Goal: Task Accomplishment & Management: Manage account settings

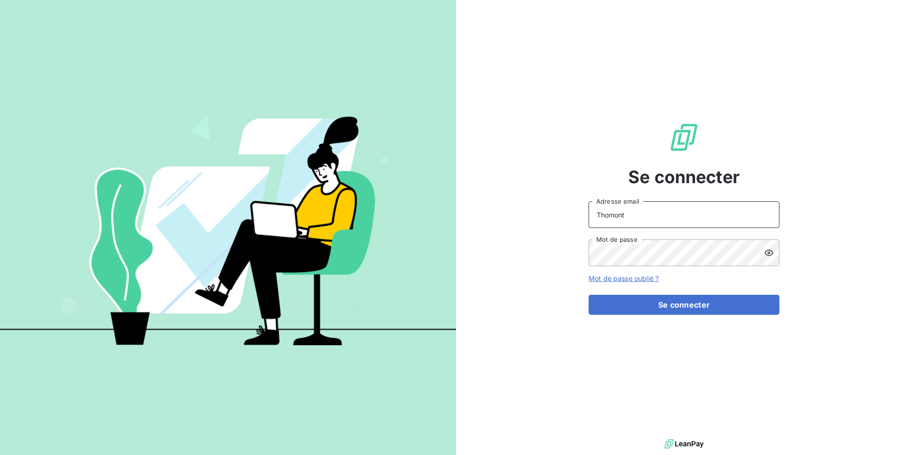
click at [624, 219] on input "Thomont" at bounding box center [684, 214] width 191 height 27
type input "[EMAIL_ADDRESS][DOMAIN_NAME]"
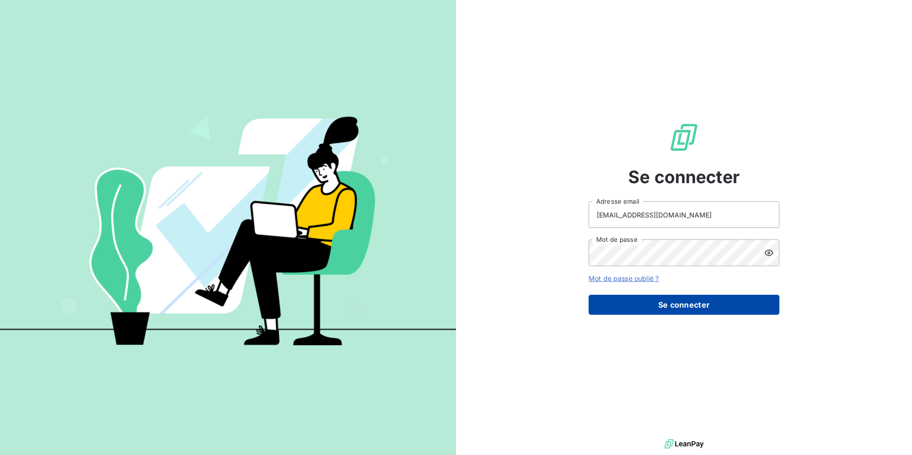
click at [685, 310] on button "Se connecter" at bounding box center [684, 305] width 191 height 20
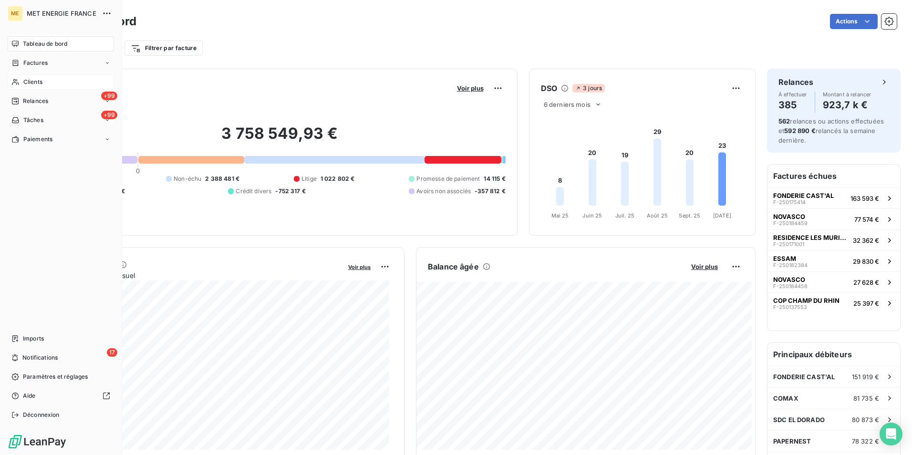
click at [37, 83] on span "Clients" at bounding box center [32, 82] width 19 height 9
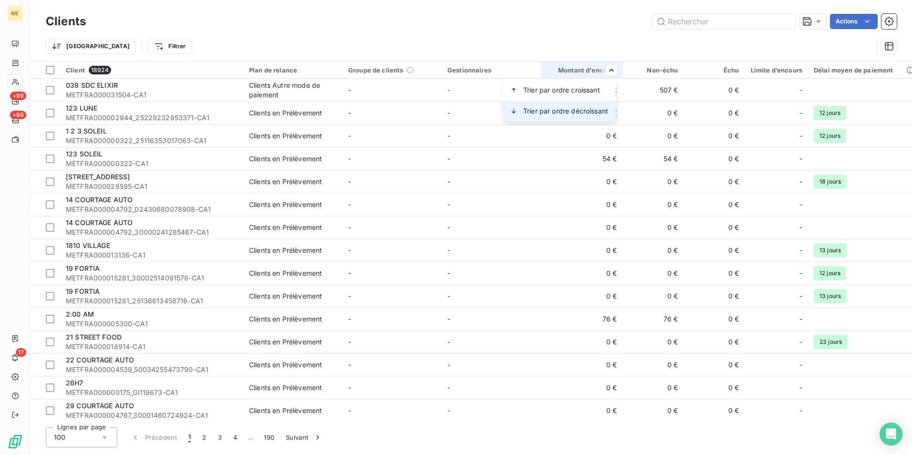
click at [599, 111] on span "Trier par ordre décroissant" at bounding box center [565, 111] width 85 height 10
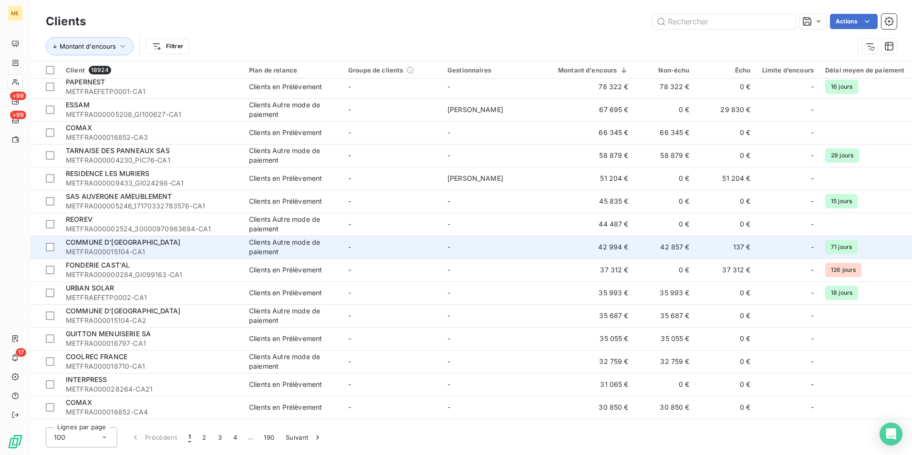
scroll to position [95, 0]
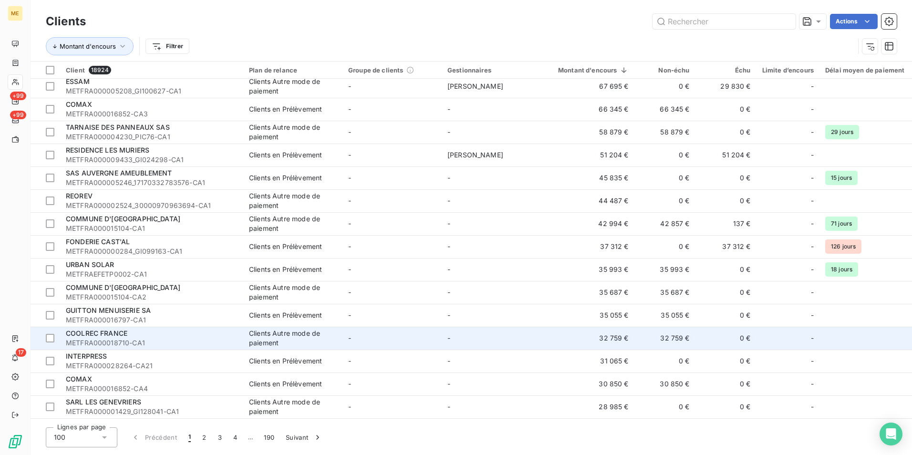
click at [199, 339] on span "METFRA000018710-CA1" at bounding box center [152, 343] width 172 height 10
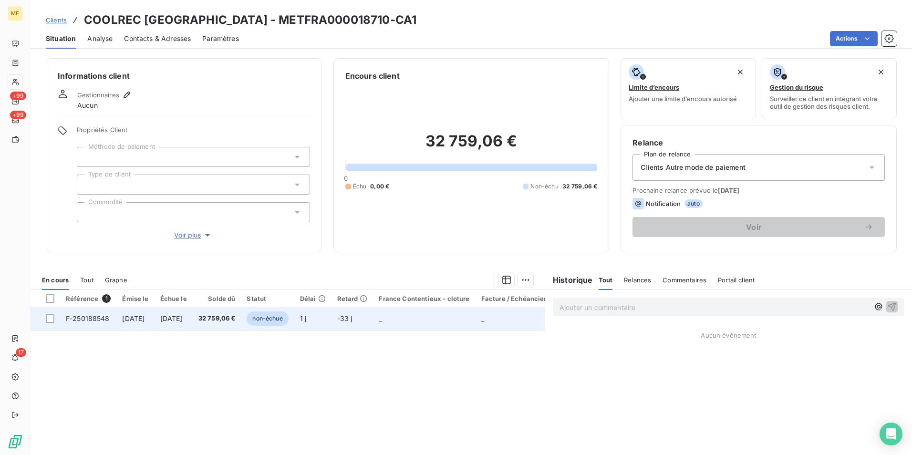
click at [183, 316] on span "[DATE]" at bounding box center [171, 318] width 22 height 8
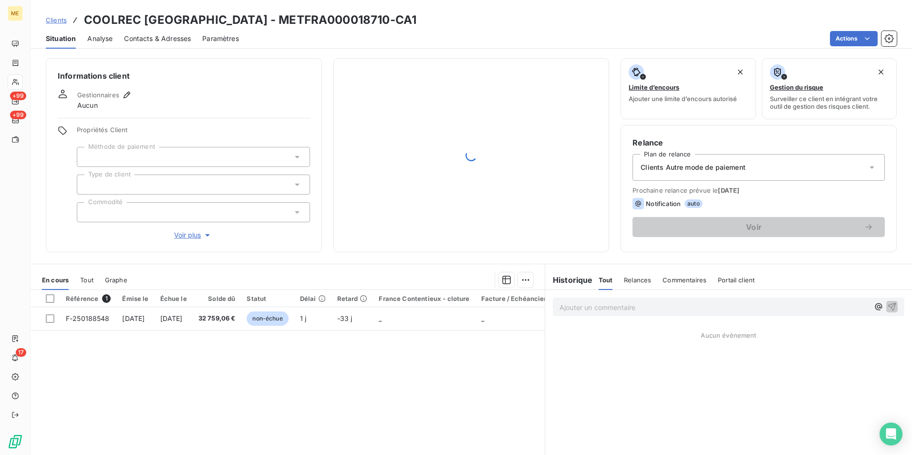
click at [287, 15] on h3 "COOLREC [GEOGRAPHIC_DATA] - METFRA000018710-CA1" at bounding box center [250, 19] width 332 height 17
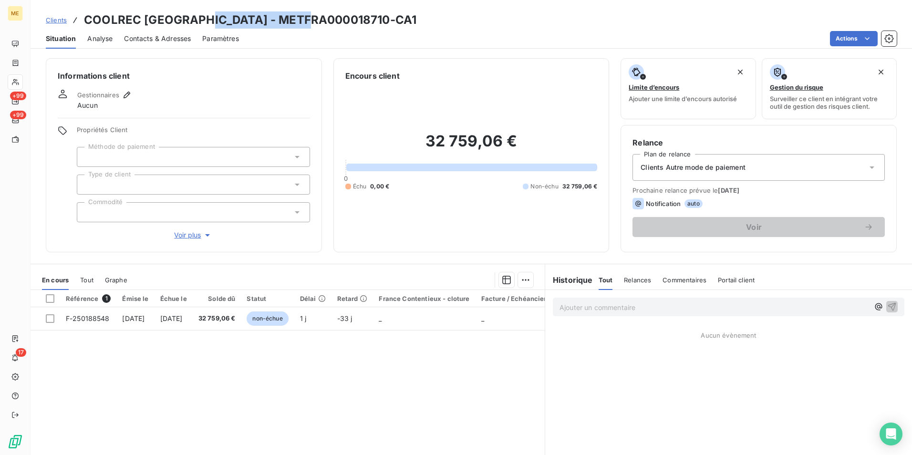
click at [287, 15] on h3 "COOLREC [GEOGRAPHIC_DATA] - METFRA000018710-CA1" at bounding box center [250, 19] width 332 height 17
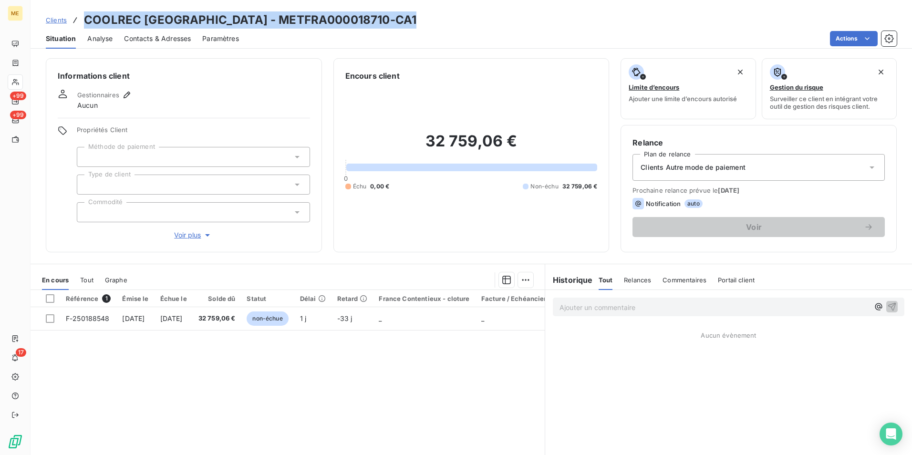
click at [287, 15] on h3 "COOLREC [GEOGRAPHIC_DATA] - METFRA000018710-CA1" at bounding box center [250, 19] width 332 height 17
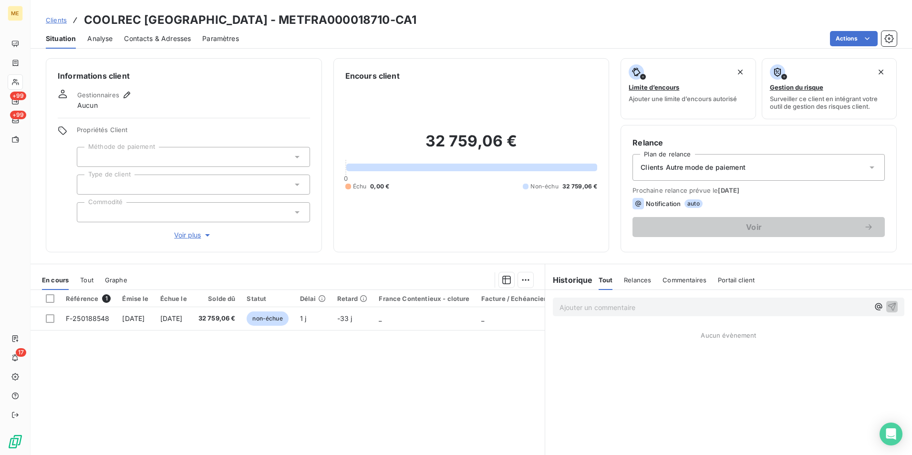
click at [213, 347] on div "Référence 1 Émise le Échue le Solde dû Statut Délai Retard France Contentieux -…" at bounding box center [288, 382] width 514 height 184
click at [86, 276] on span "Tout" at bounding box center [86, 280] width 13 height 8
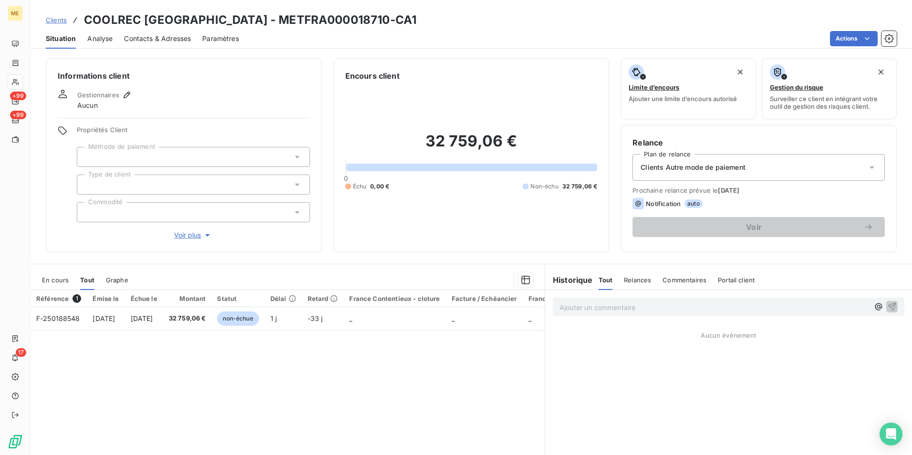
click at [63, 278] on span "En cours" at bounding box center [55, 280] width 27 height 8
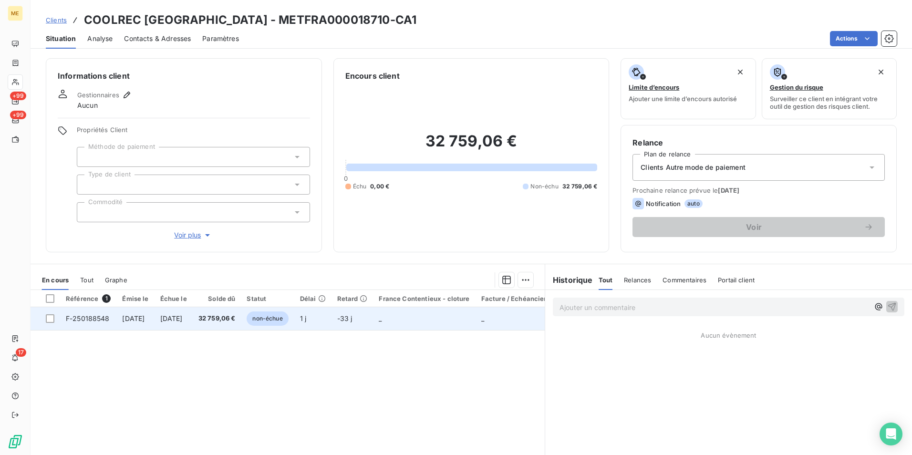
click at [226, 322] on span "32 759,06 €" at bounding box center [216, 319] width 37 height 10
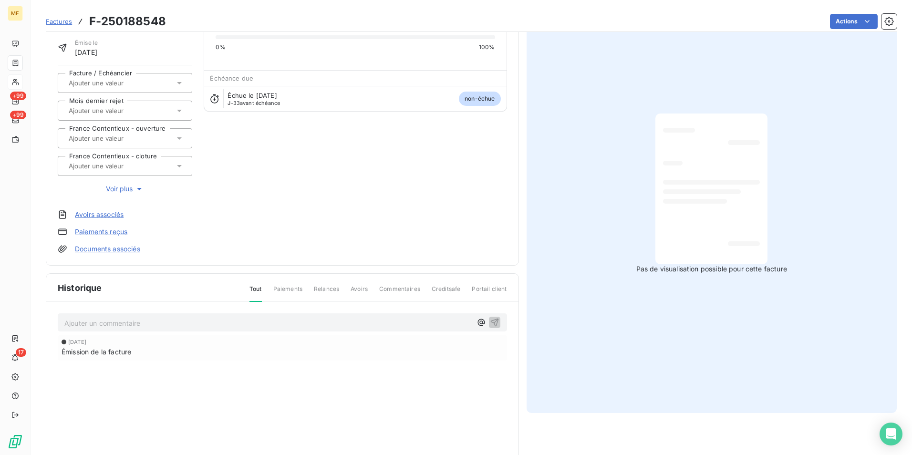
scroll to position [48, 0]
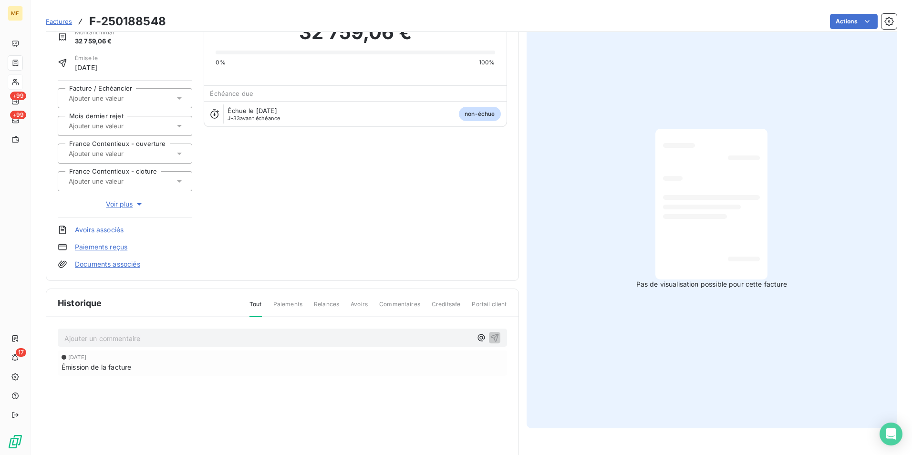
click at [703, 112] on div "Pas de visualisation possible pour cette facture" at bounding box center [712, 209] width 371 height 439
click at [703, 130] on div at bounding box center [711, 204] width 112 height 151
click at [704, 137] on div at bounding box center [711, 203] width 97 height 135
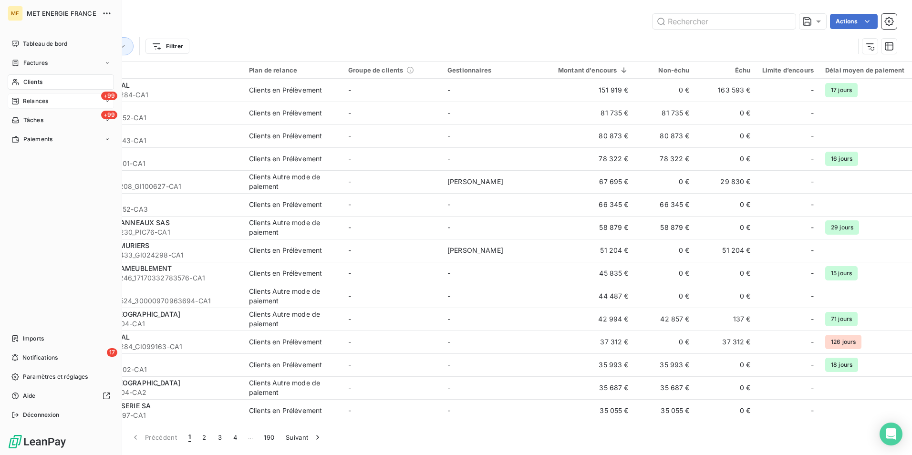
click at [47, 103] on span "Relances" at bounding box center [35, 101] width 25 height 9
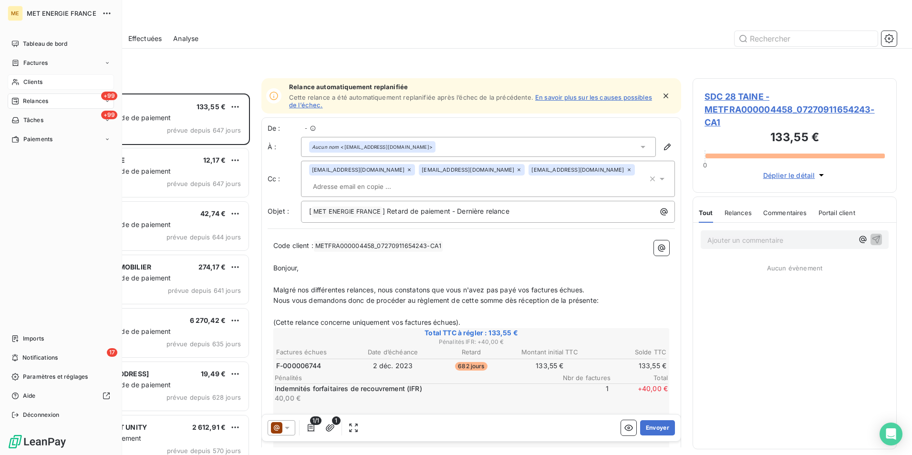
scroll to position [354, 197]
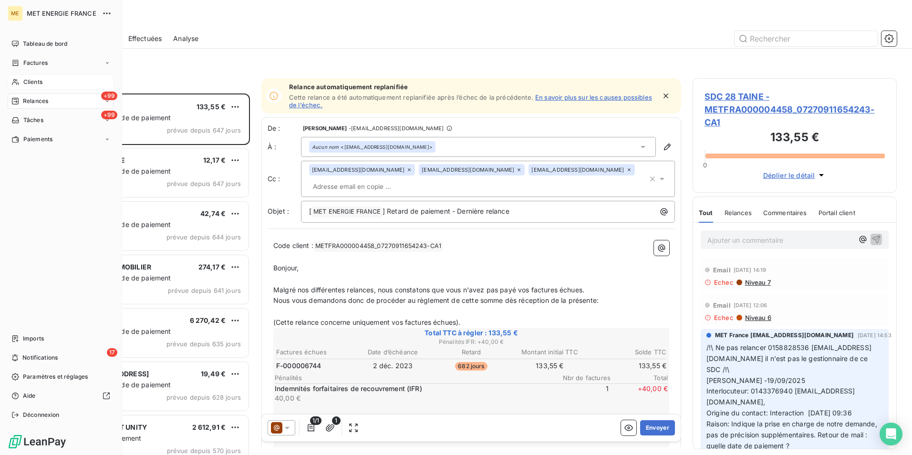
click at [43, 81] on div "Clients" at bounding box center [61, 81] width 106 height 15
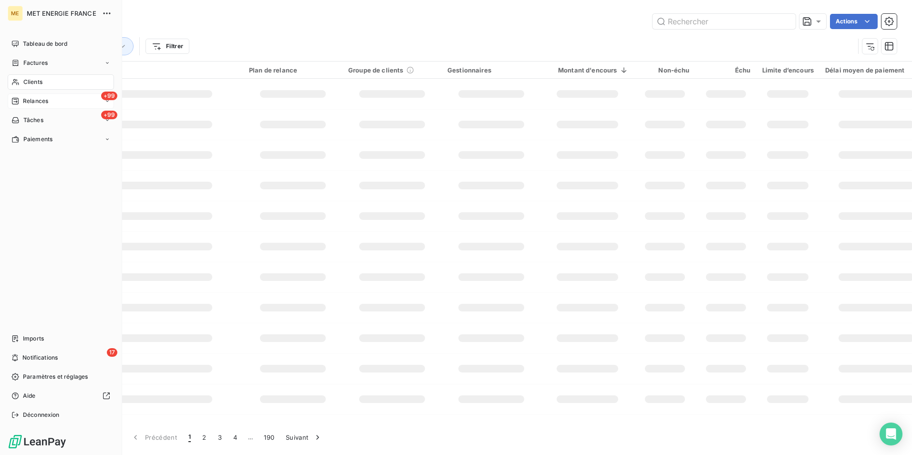
click at [54, 106] on div "+99 Relances" at bounding box center [61, 100] width 106 height 15
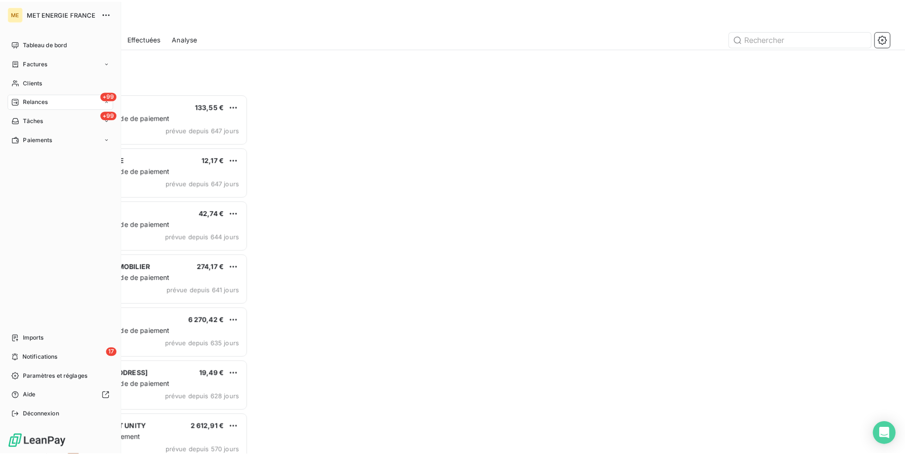
scroll to position [354, 197]
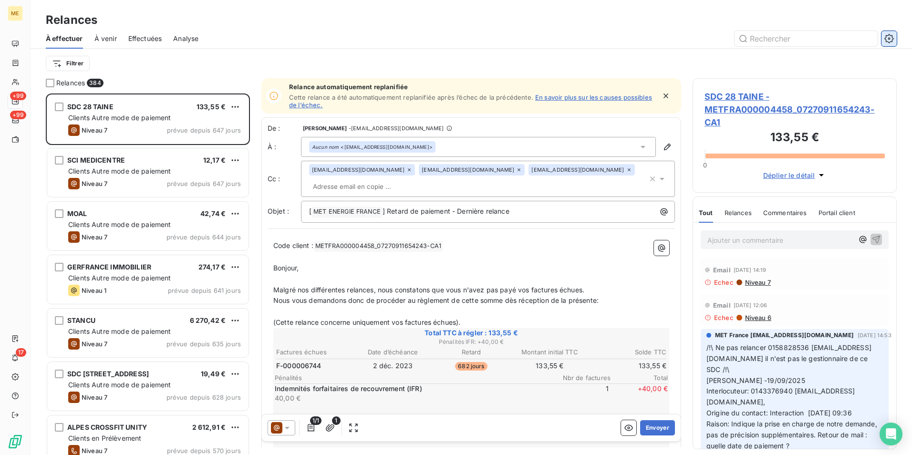
click at [891, 35] on icon "button" at bounding box center [888, 38] width 9 height 9
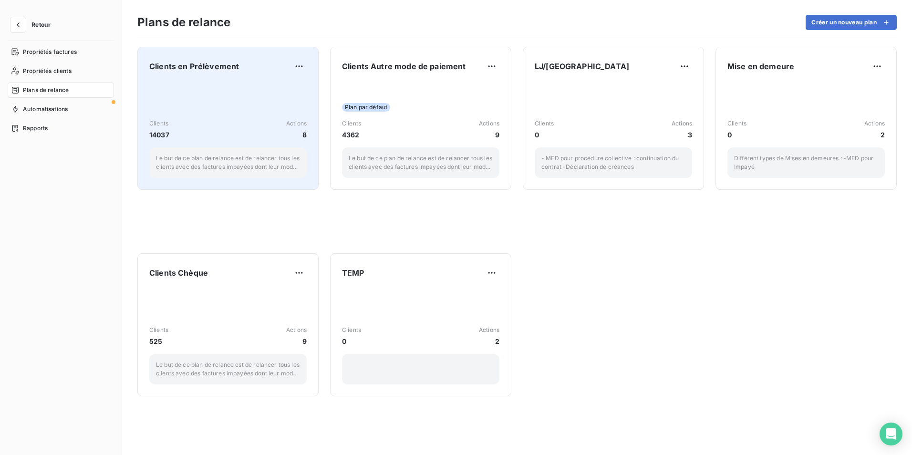
click at [217, 108] on div "Clients 14037 Actions 8 Le but de ce plan de relance est de relancer tous les c…" at bounding box center [227, 130] width 157 height 96
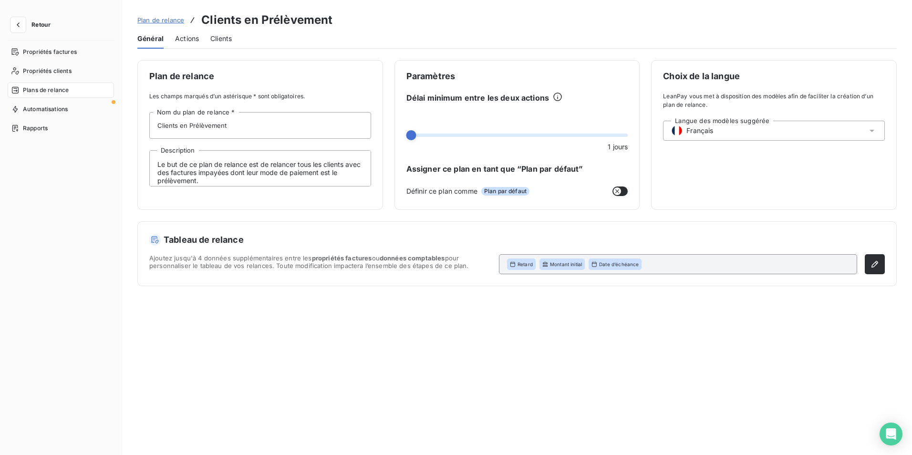
click at [184, 39] on span "Actions" at bounding box center [187, 39] width 24 height 10
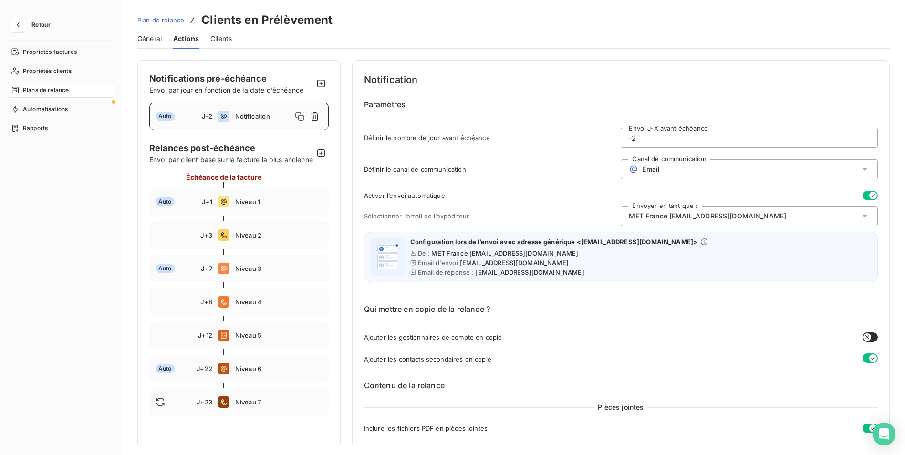
click at [174, 21] on span "Plan de relance" at bounding box center [160, 20] width 47 height 8
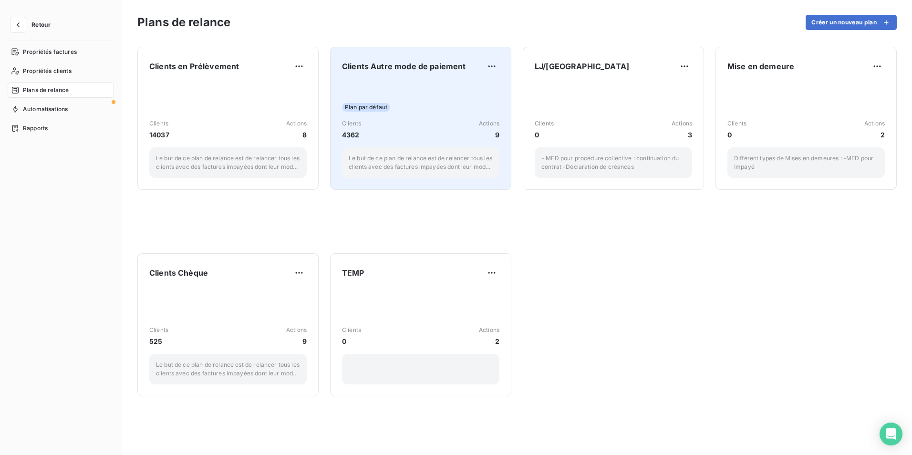
click at [456, 92] on div "Plan par défaut Clients 4362 Actions 9 Le but de ce plan de relance est de rela…" at bounding box center [420, 130] width 157 height 96
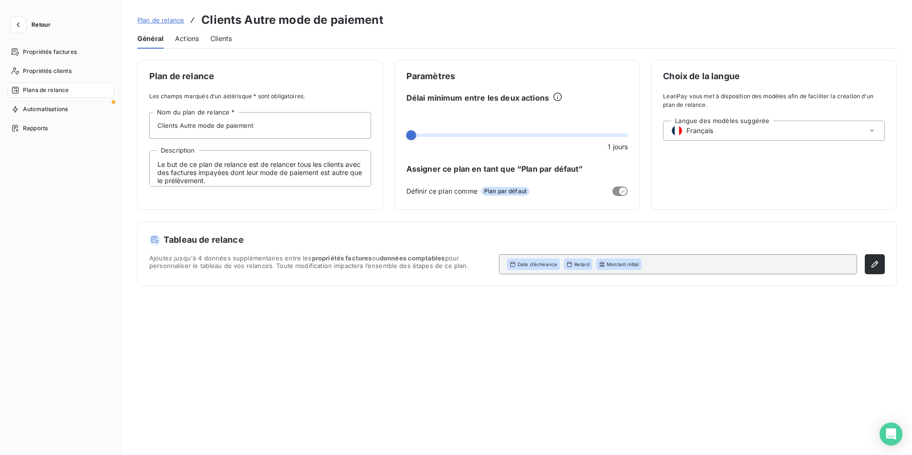
click at [194, 38] on span "Actions" at bounding box center [187, 39] width 24 height 10
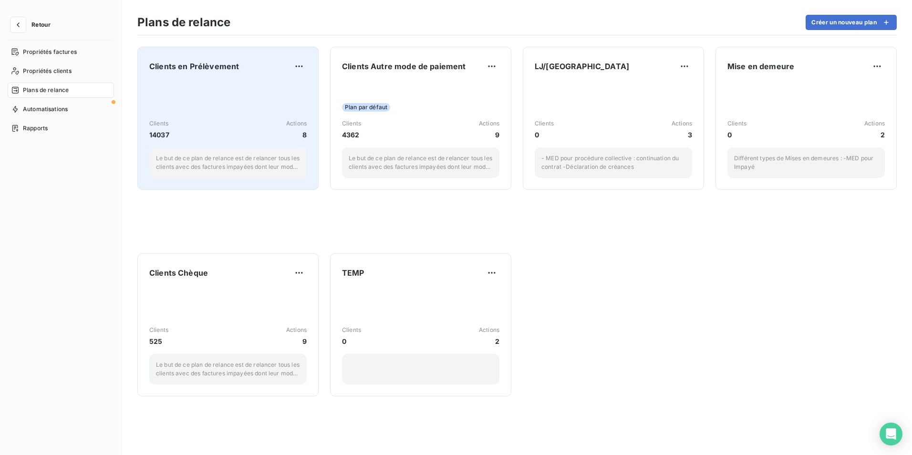
click at [267, 104] on div "Clients 14037 Actions 8 Le but de ce plan de relance est de relancer tous les c…" at bounding box center [227, 130] width 157 height 96
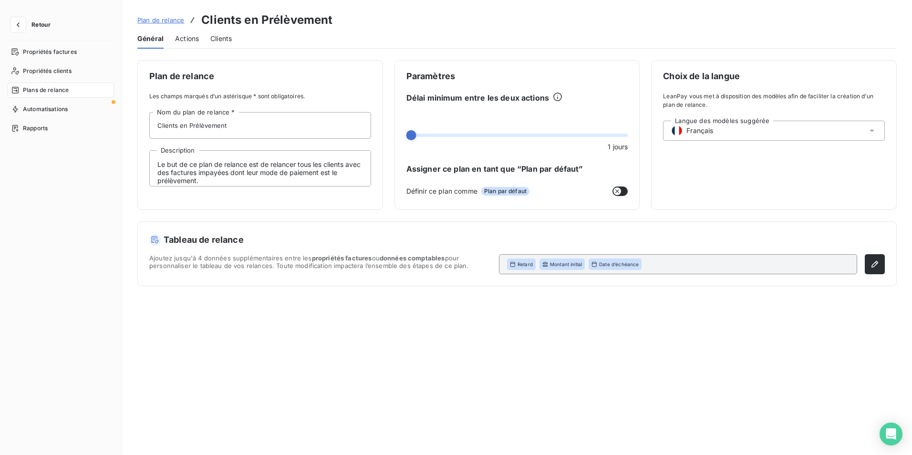
click at [191, 44] on div "Actions" at bounding box center [187, 39] width 24 height 20
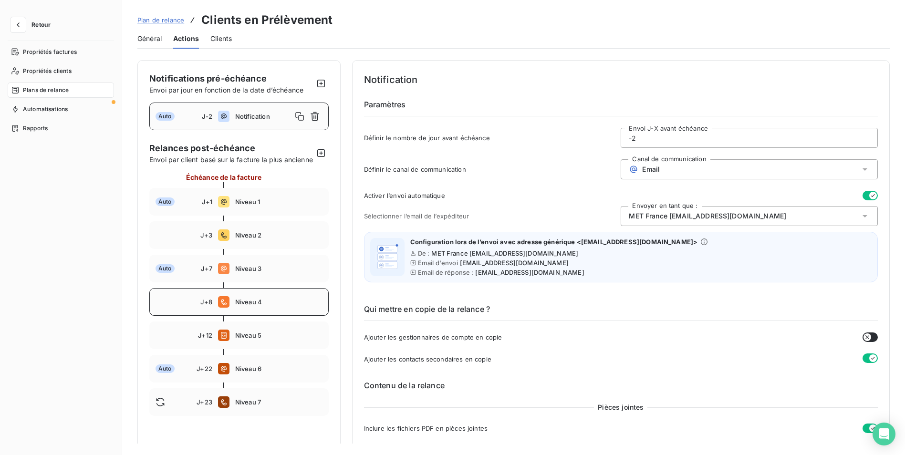
scroll to position [48, 0]
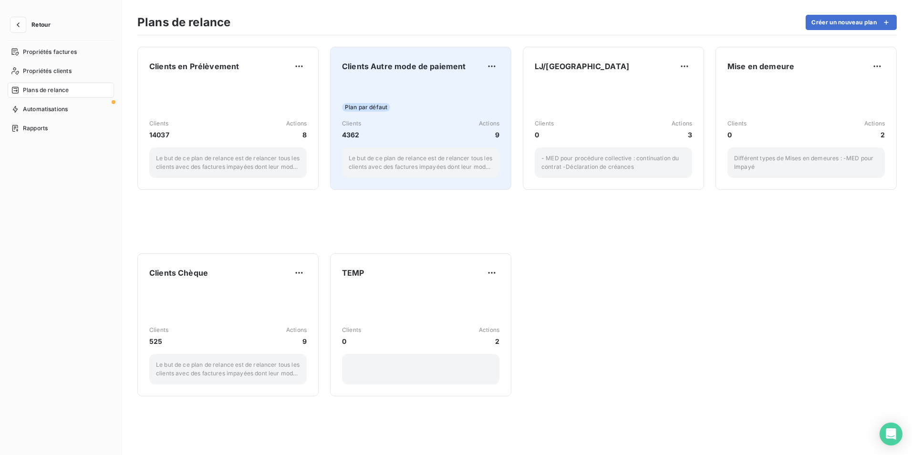
click at [425, 81] on div "Clients Autre mode de paiement Plan par défaut Clients 4362 Actions 9 Le but de…" at bounding box center [420, 118] width 157 height 119
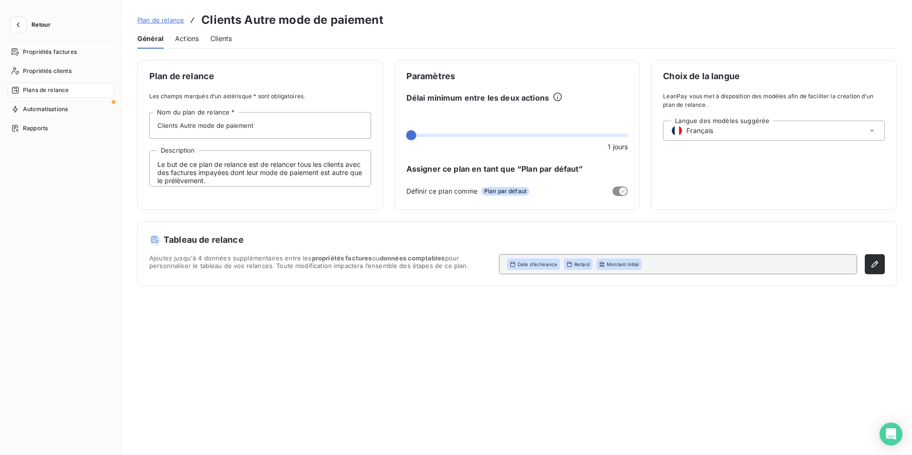
click at [190, 35] on span "Actions" at bounding box center [187, 39] width 24 height 10
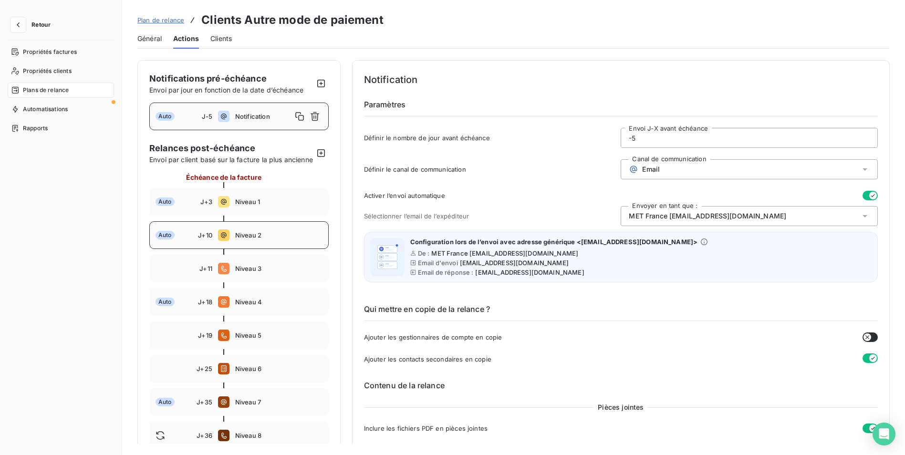
scroll to position [48, 0]
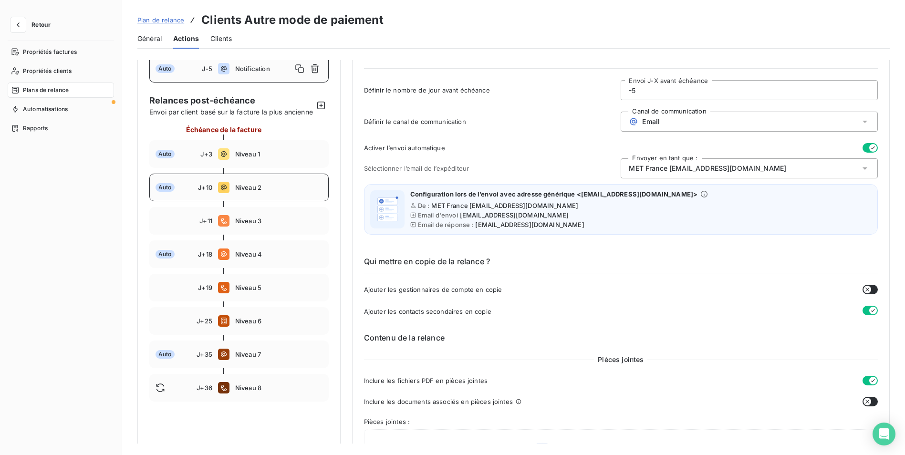
click at [282, 191] on span "Niveau 2" at bounding box center [278, 188] width 87 height 8
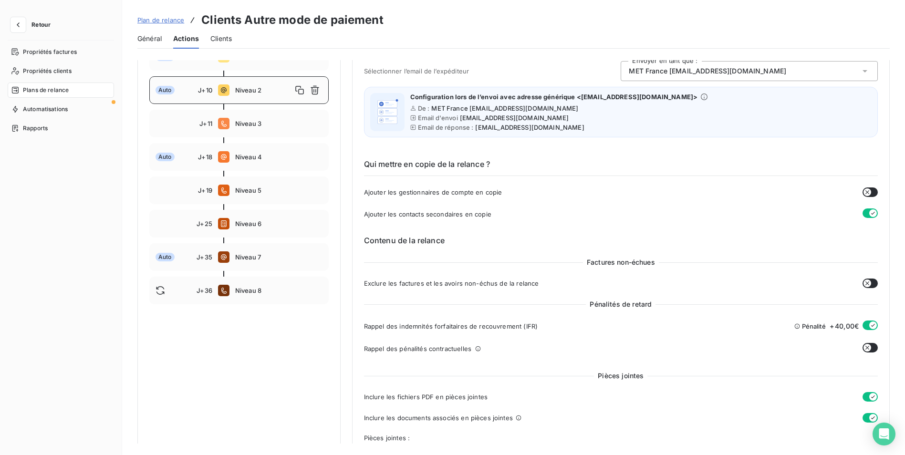
scroll to position [143, 0]
click at [298, 96] on icon "button" at bounding box center [299, 92] width 9 height 9
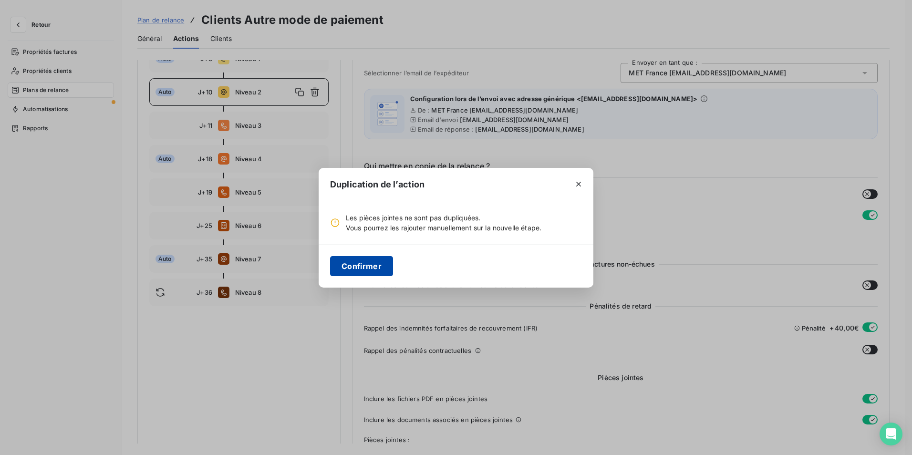
click at [356, 264] on button "Confirmer" at bounding box center [361, 266] width 63 height 20
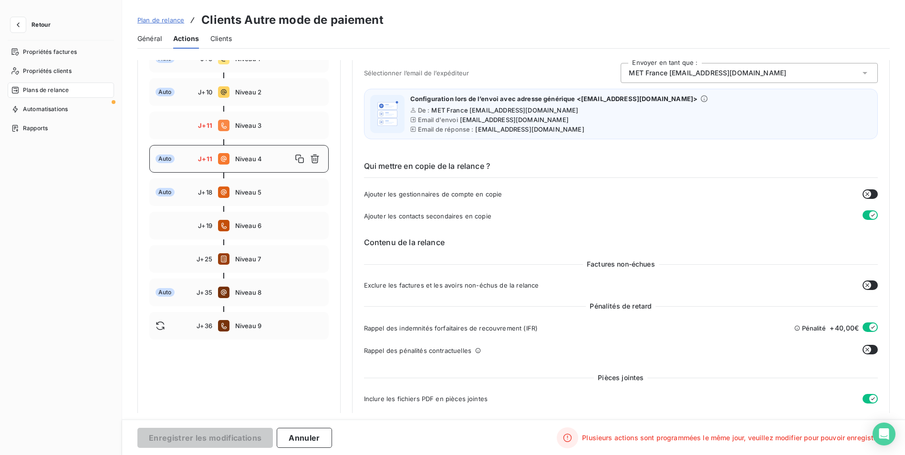
scroll to position [0, 0]
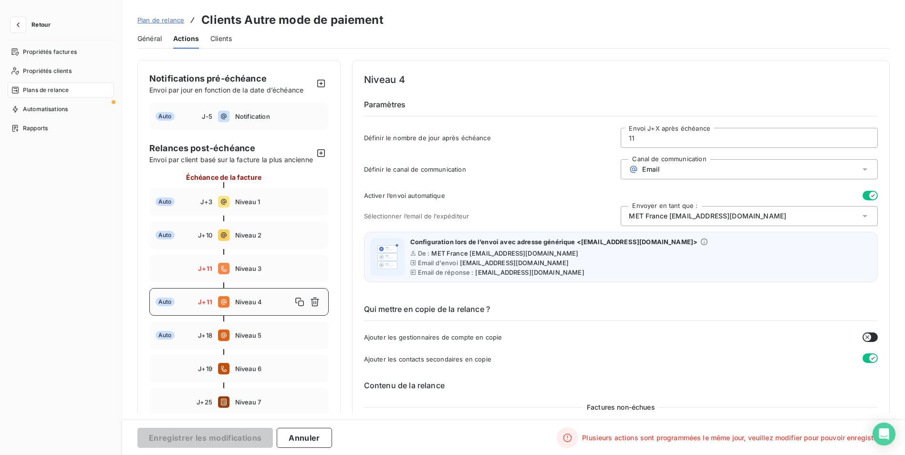
click at [704, 135] on input "11" at bounding box center [749, 137] width 256 height 19
type input "1"
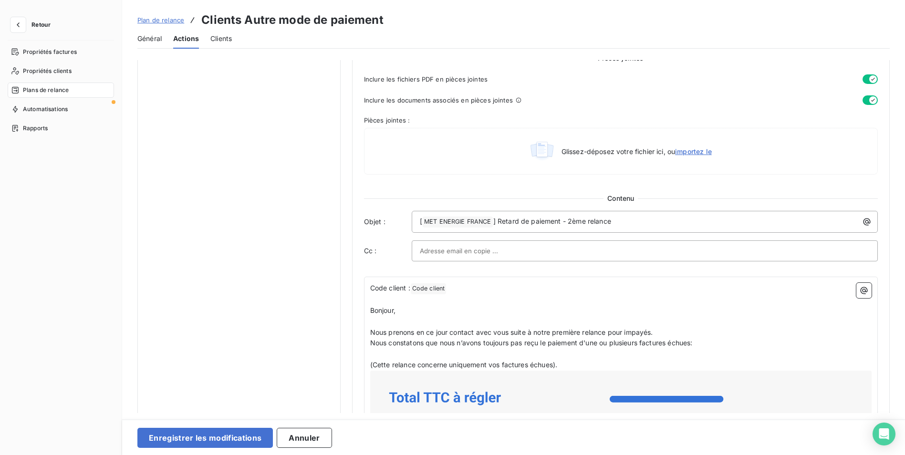
scroll to position [477, 0]
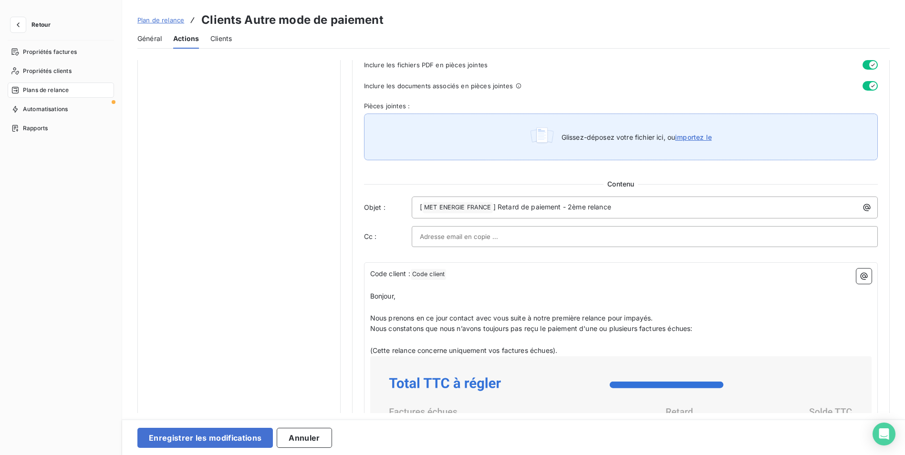
type input "6"
click at [594, 146] on div "Glissez-déposez votre fichier ici, ou importez le" at bounding box center [621, 137] width 514 height 47
type input "C:\fakepath\MET Energie France_SG Compte client_RIB.pdf"
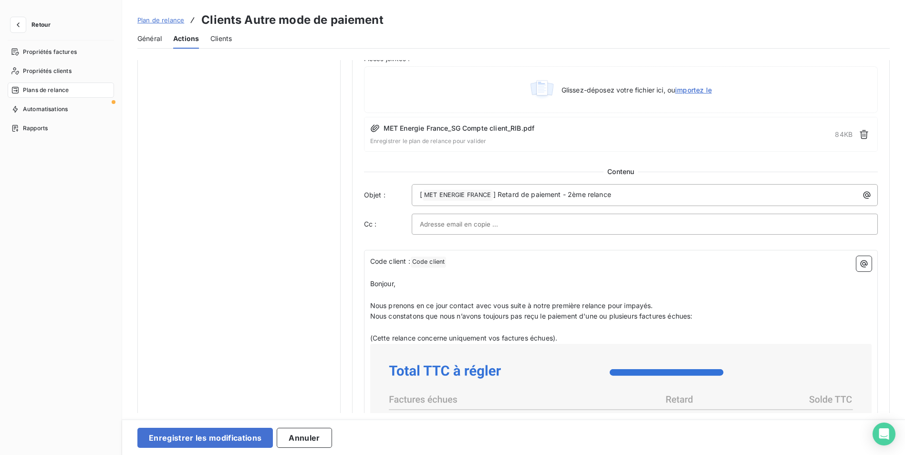
scroll to position [525, 0]
drag, startPoint x: 612, startPoint y: 195, endPoint x: 566, endPoint y: 190, distance: 46.0
click at [566, 190] on p "[ MET ENERGIE FRANCE ﻿ ] Retard de paiement - 2ème relance" at bounding box center [647, 194] width 455 height 11
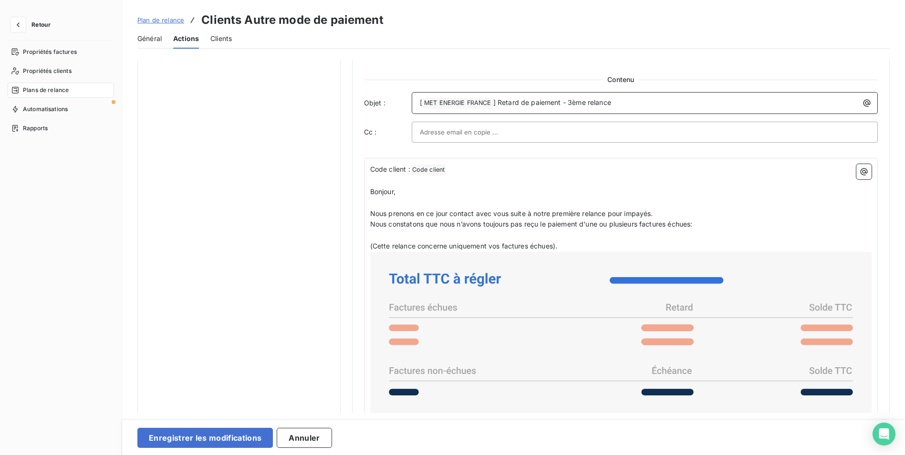
scroll to position [620, 0]
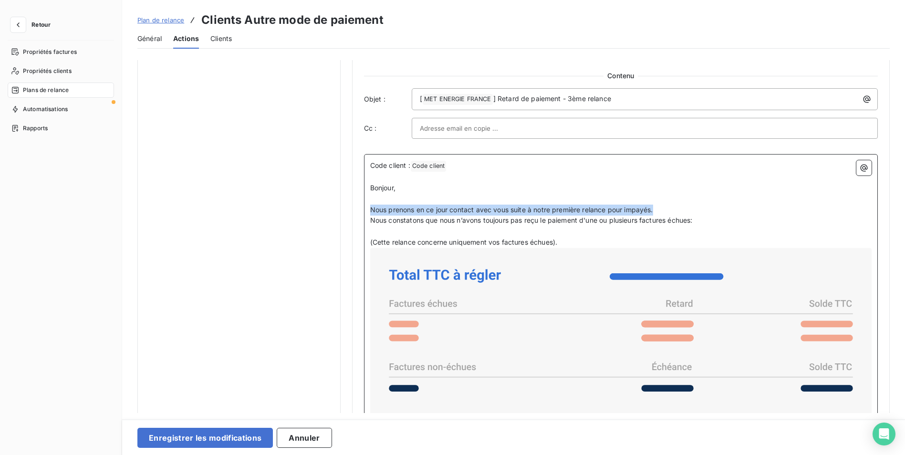
drag, startPoint x: 663, startPoint y: 209, endPoint x: 362, endPoint y: 214, distance: 301.5
click at [362, 214] on div "Niveau 2 Paramètres Définir le nombre de jour après échéance 6 Envoi J+X après …" at bounding box center [620, 131] width 537 height 1382
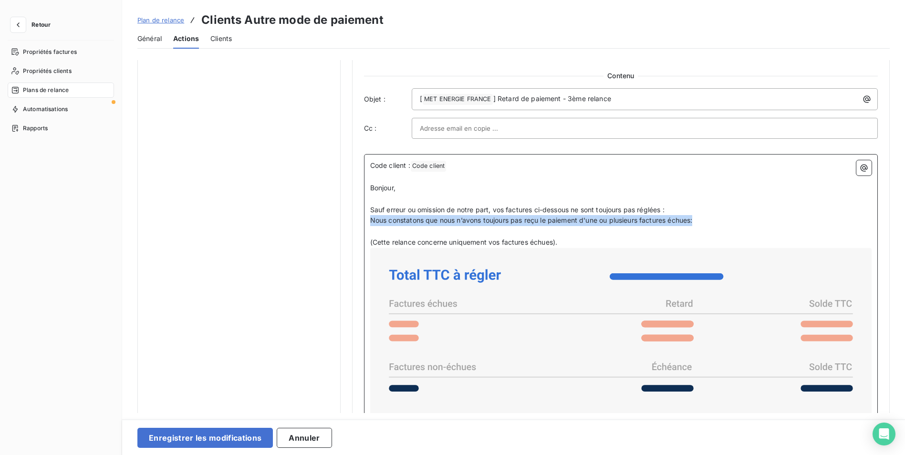
drag, startPoint x: 722, startPoint y: 219, endPoint x: 360, endPoint y: 221, distance: 362.5
click at [360, 221] on div "Niveau 2 Paramètres Définir le nombre de jour après échéance 6 Envoi J+X après …" at bounding box center [620, 131] width 537 height 1382
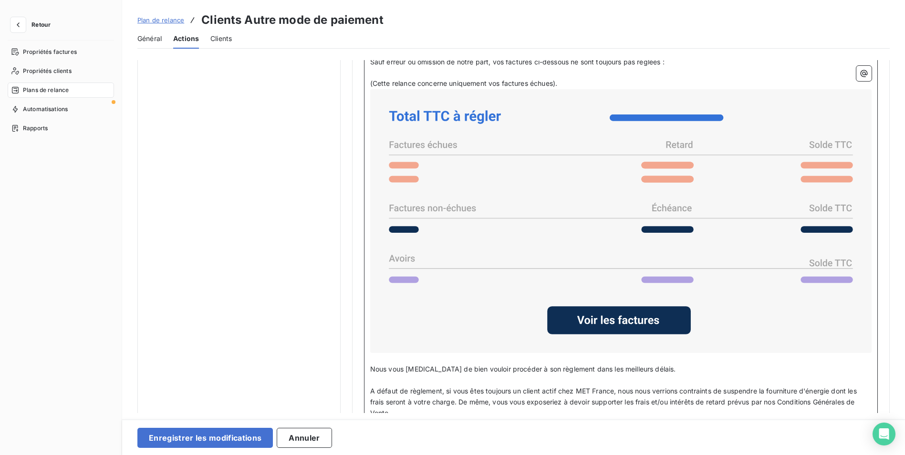
scroll to position [668, 0]
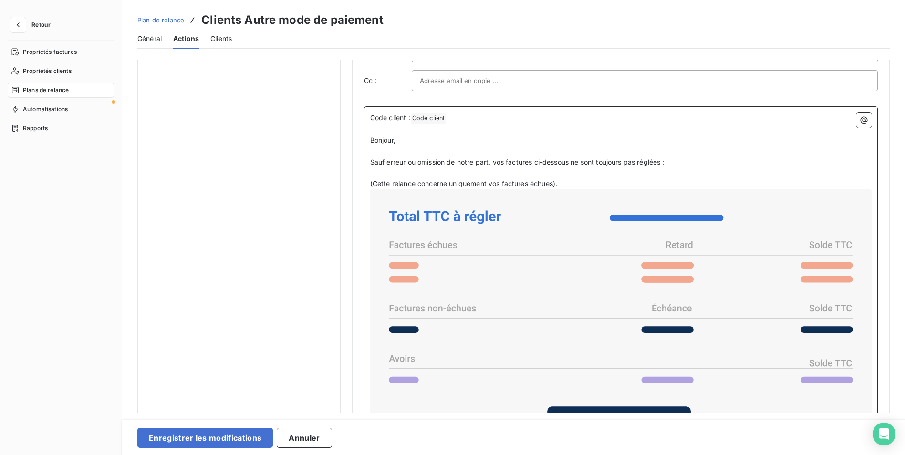
click at [554, 183] on span "(Cette relance concerne uniquement vos factures échues)." at bounding box center [463, 183] width 187 height 8
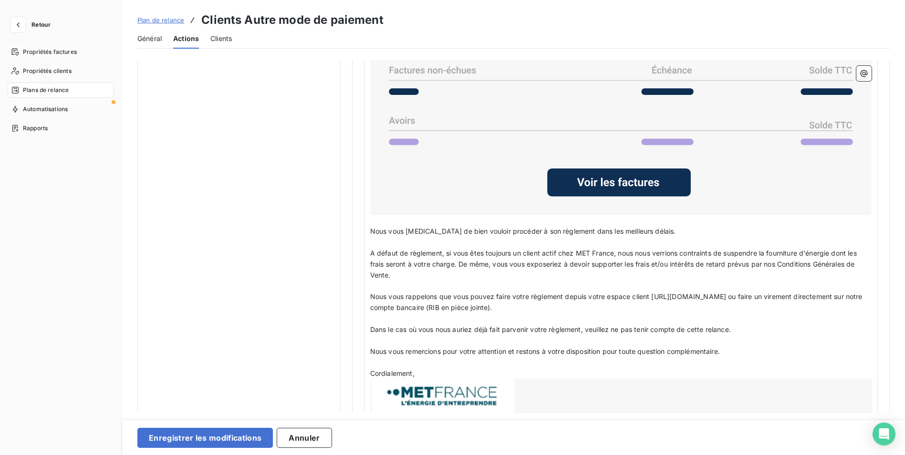
scroll to position [906, 0]
drag, startPoint x: 639, startPoint y: 231, endPoint x: 563, endPoint y: 229, distance: 76.3
click at [563, 229] on span "Nous vous [MEDICAL_DATA] de bien vouloir procéder à son règlement dans les meil…" at bounding box center [523, 231] width 306 height 8
click at [589, 228] on span "Nous vous [MEDICAL_DATA] de bien vouloir procéder à son règlement dans les ." at bounding box center [498, 231] width 257 height 8
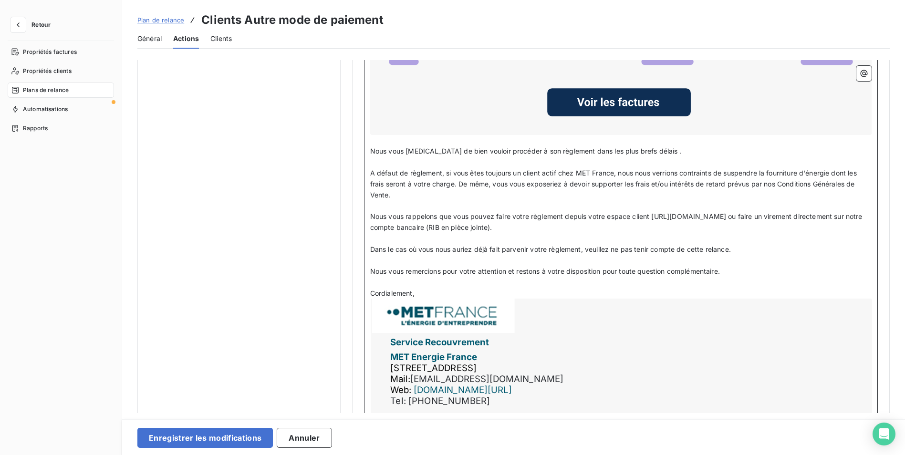
scroll to position [969, 0]
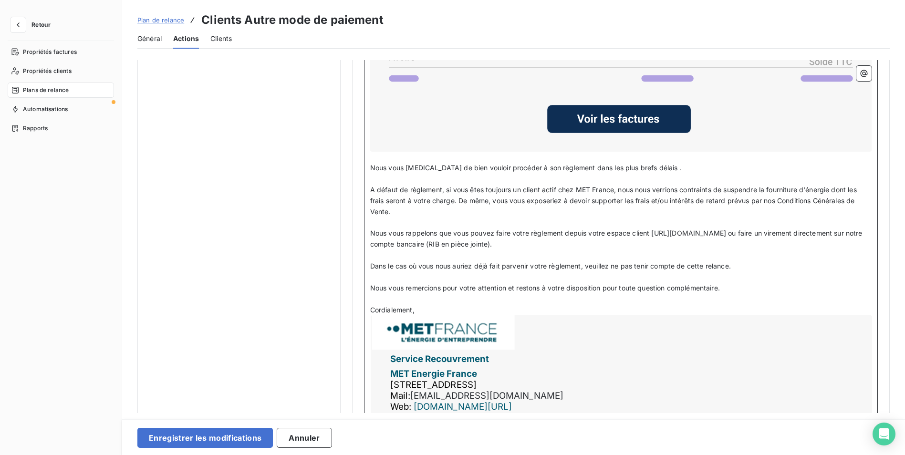
drag, startPoint x: 369, startPoint y: 187, endPoint x: 682, endPoint y: 248, distance: 318.8
click at [682, 248] on div "Code client : Code client ﻿ ﻿ ﻿ Bonjour, ﻿ Sauf erreur ou omission de notre par…" at bounding box center [620, 122] width 501 height 622
click at [765, 266] on p "Dans le cas où vous nous auriez déjà fait parvenir votre règlement, veuillez ne…" at bounding box center [620, 266] width 501 height 11
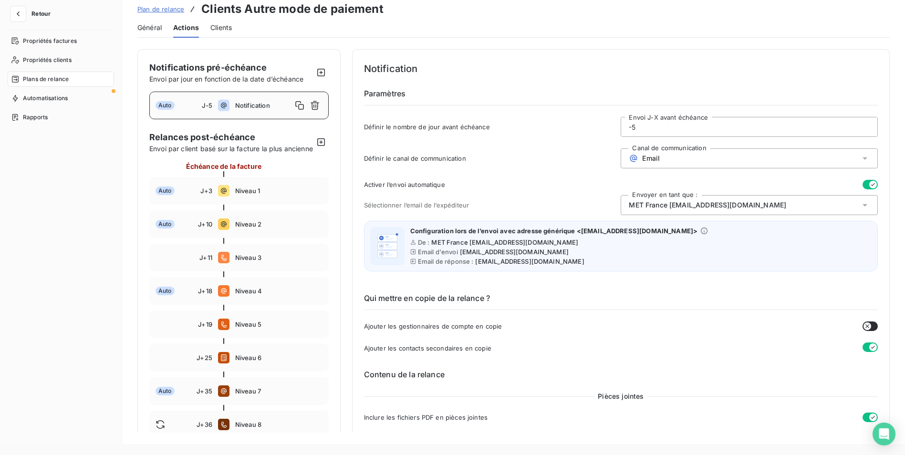
scroll to position [0, 0]
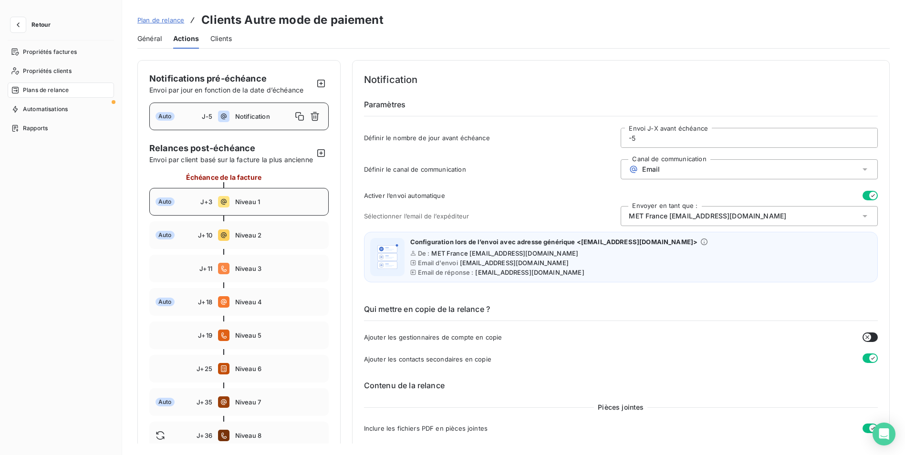
click at [245, 207] on div "Auto J+3 Niveau 1" at bounding box center [238, 202] width 179 height 28
click at [269, 239] on span "Niveau 2" at bounding box center [278, 235] width 87 height 8
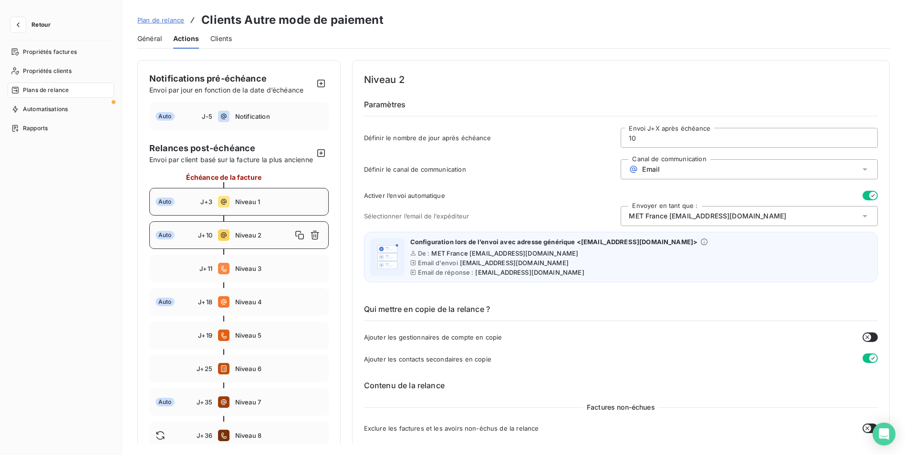
click at [240, 206] on span "Niveau 1" at bounding box center [278, 202] width 87 height 8
click at [235, 110] on div "Auto J-5 Notification" at bounding box center [238, 117] width 179 height 28
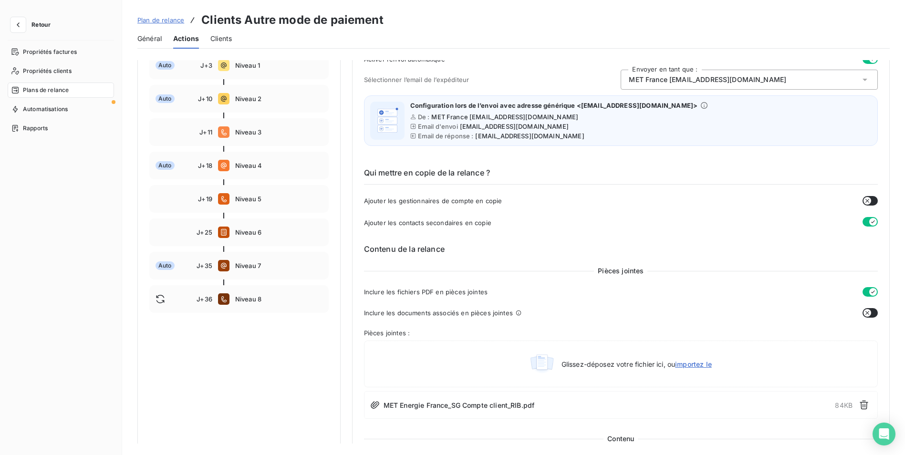
scroll to position [40, 0]
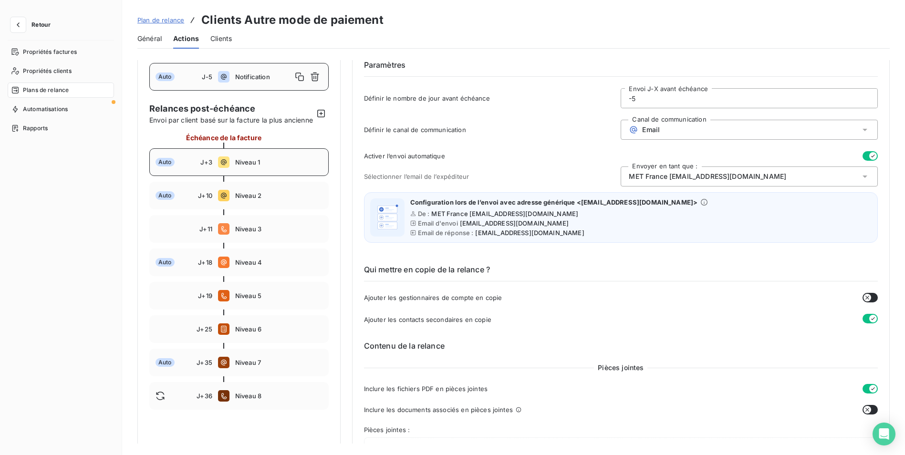
click at [246, 176] on div "Auto J+3 Niveau 1" at bounding box center [238, 162] width 179 height 28
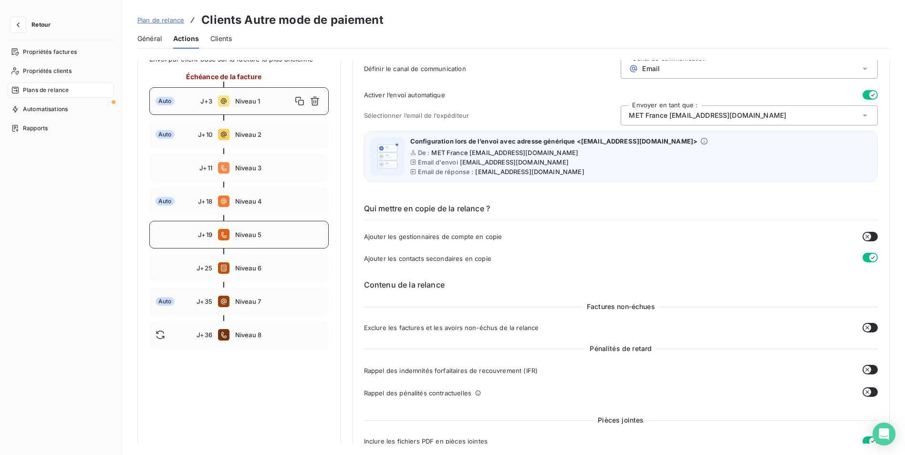
scroll to position [87, 0]
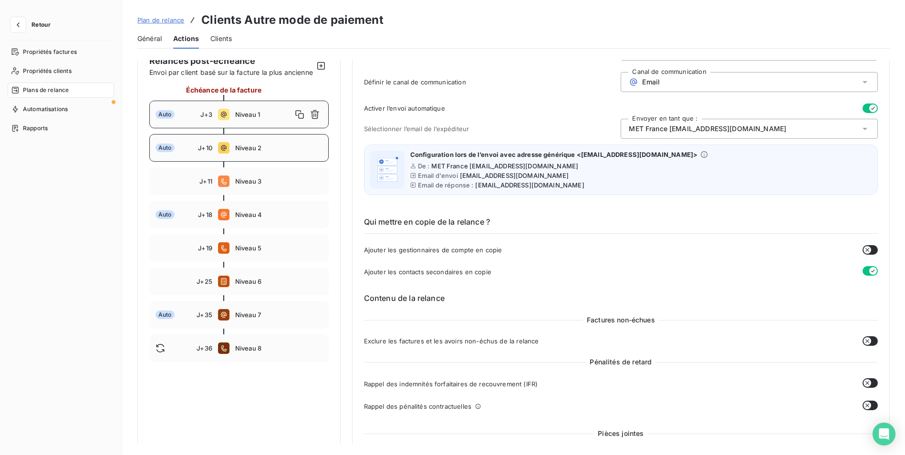
click at [262, 151] on div "Auto J+10 Niveau 2" at bounding box center [238, 148] width 179 height 28
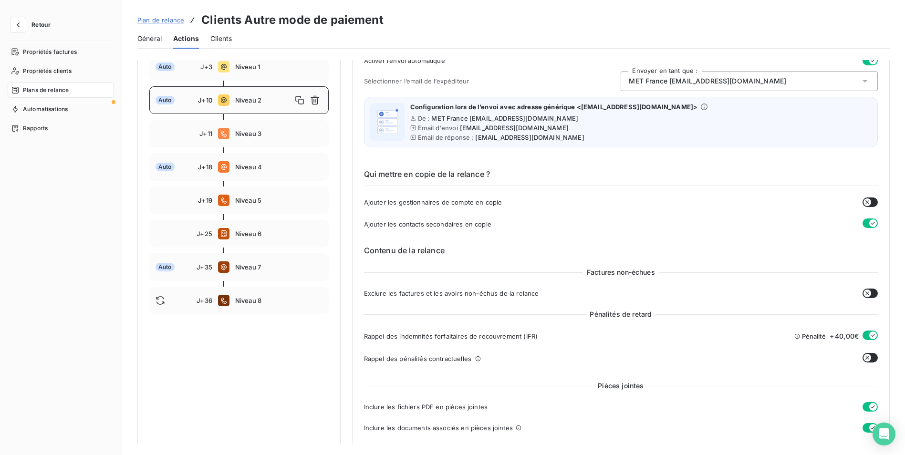
click at [869, 334] on icon "button" at bounding box center [873, 335] width 8 height 8
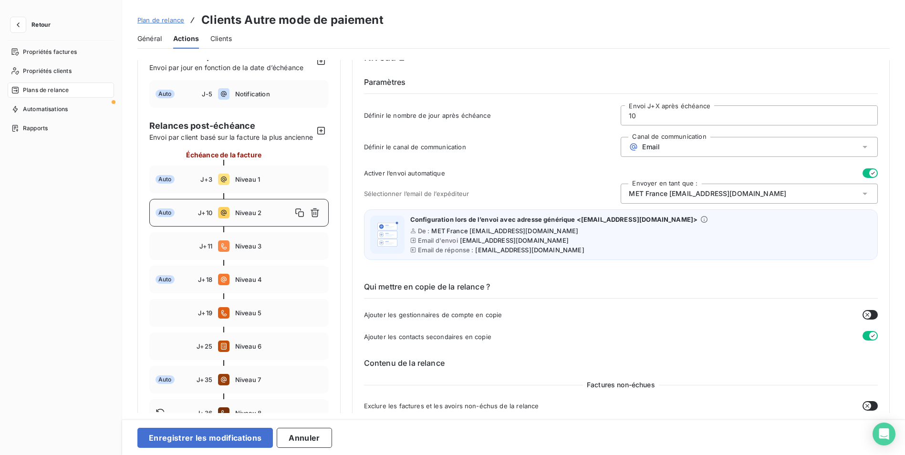
scroll to position [19, 0]
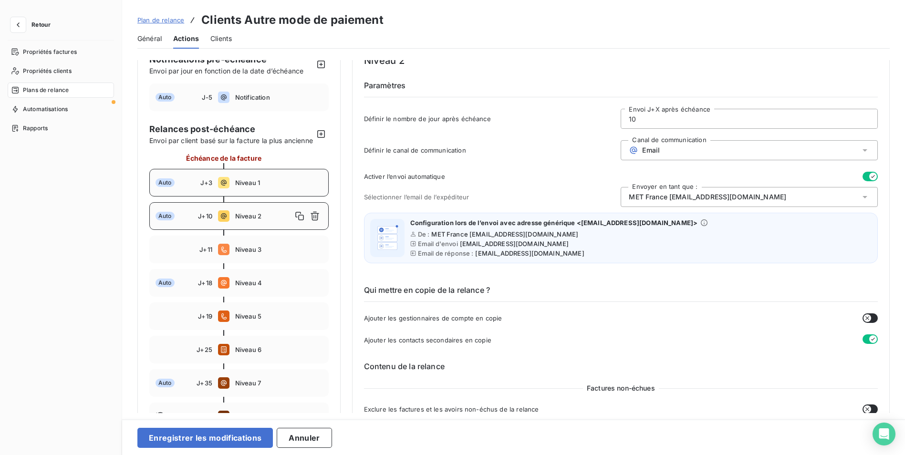
click at [242, 186] on span "Niveau 1" at bounding box center [278, 183] width 87 height 8
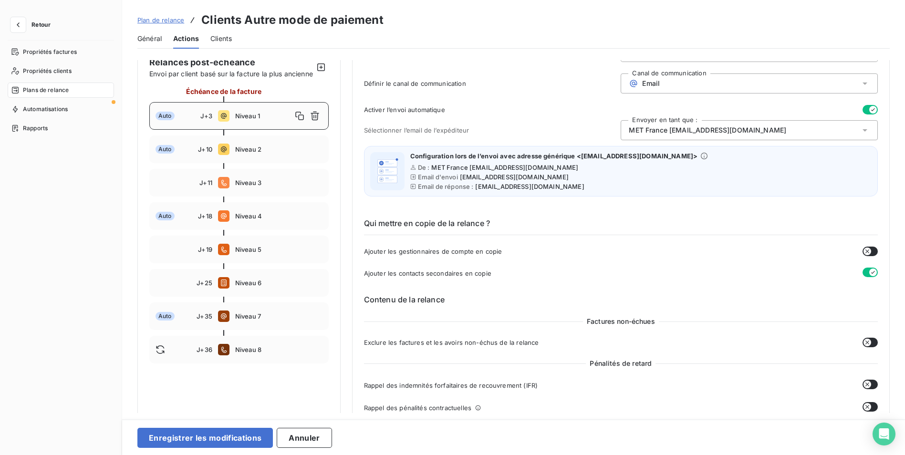
scroll to position [71, 0]
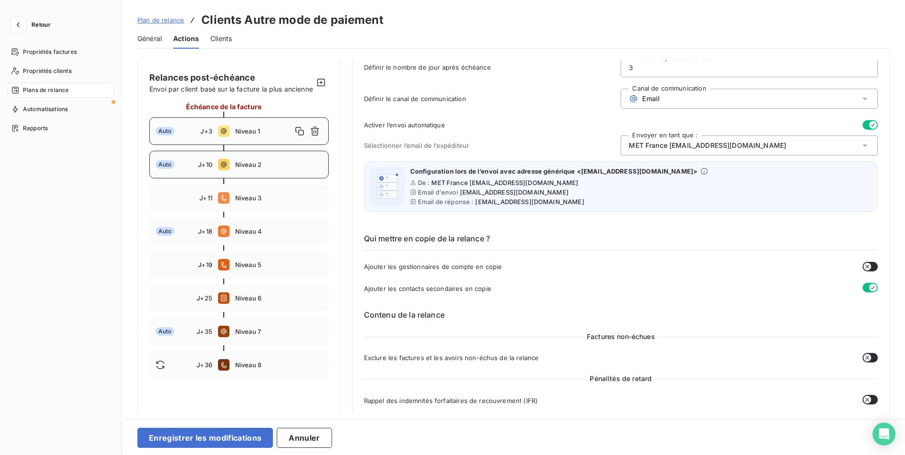
click at [229, 169] on div "Auto J+10 Niveau 2" at bounding box center [238, 165] width 179 height 28
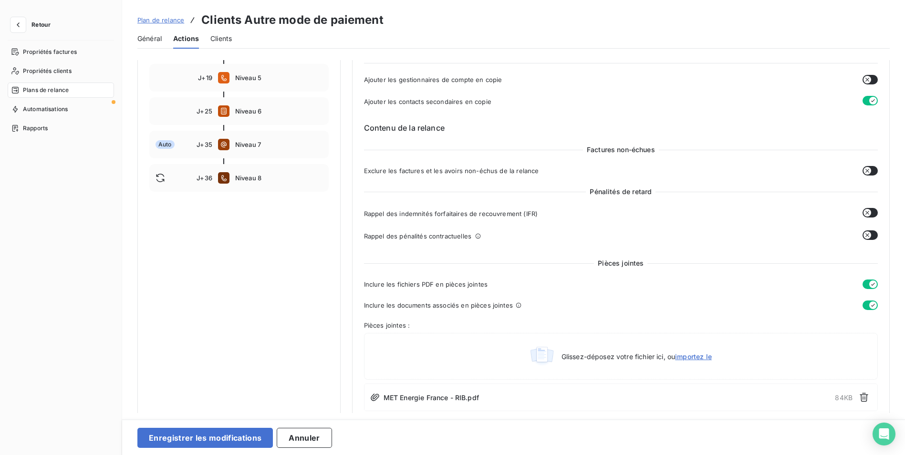
scroll to position [162, 0]
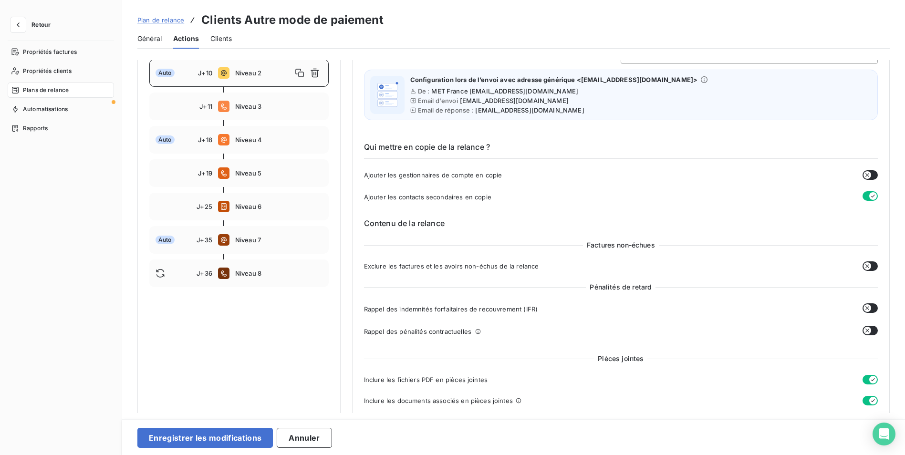
click at [868, 306] on button "button" at bounding box center [869, 308] width 15 height 10
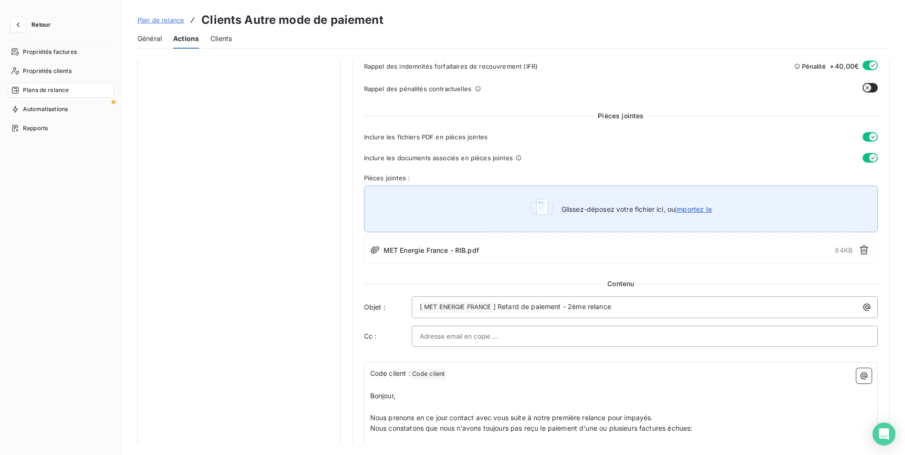
scroll to position [322, 0]
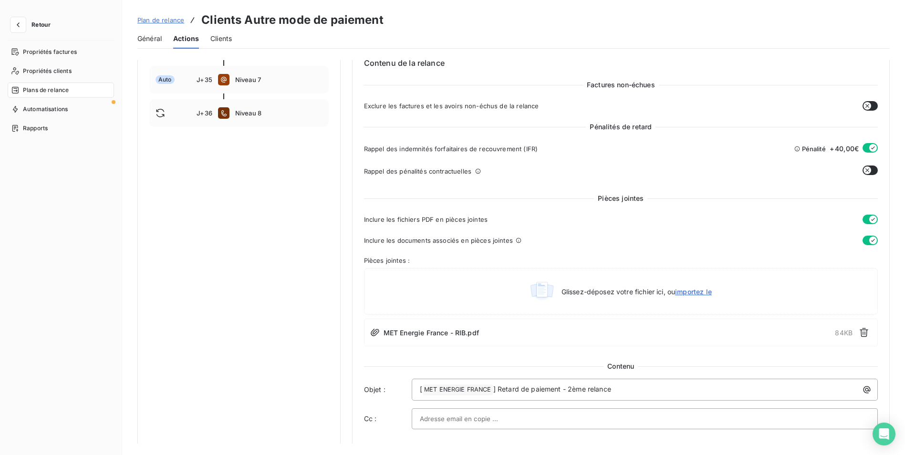
click at [555, 172] on div "Rappel des pénalités contractuelles" at bounding box center [621, 170] width 514 height 11
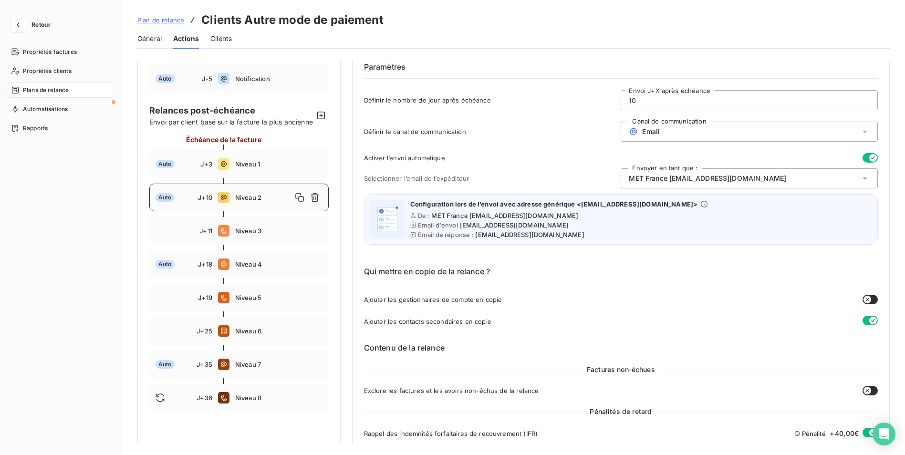
scroll to position [0, 0]
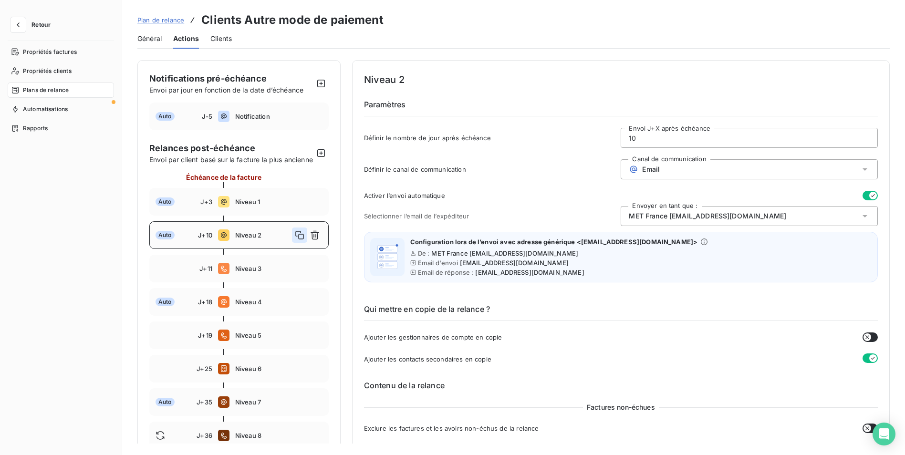
click at [296, 240] on icon "button" at bounding box center [300, 235] width 10 height 10
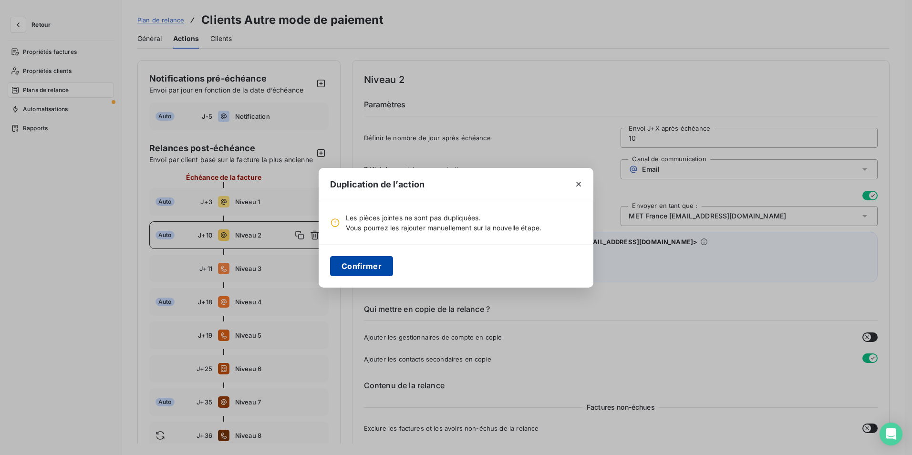
click at [357, 267] on button "Confirmer" at bounding box center [361, 266] width 63 height 20
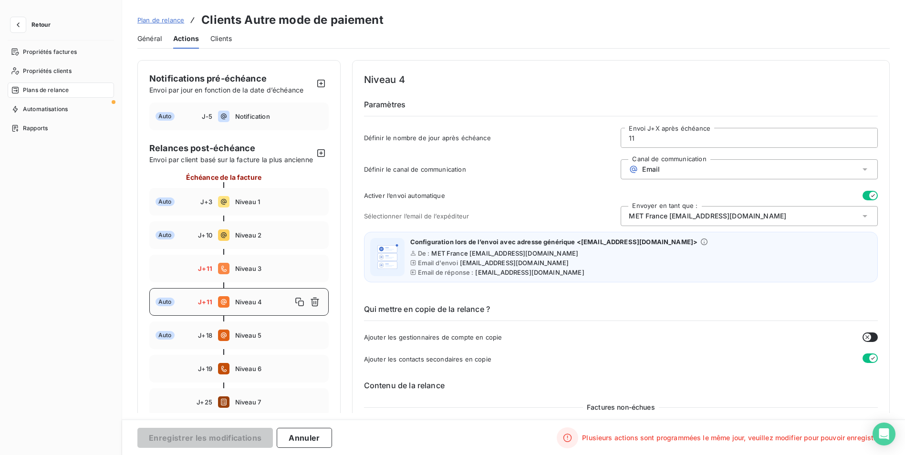
drag, startPoint x: 644, startPoint y: 137, endPoint x: 606, endPoint y: 137, distance: 38.2
click at [606, 137] on div "Définir le nombre de jour après échéance 11 Envoi J+X après échéance" at bounding box center [621, 141] width 514 height 26
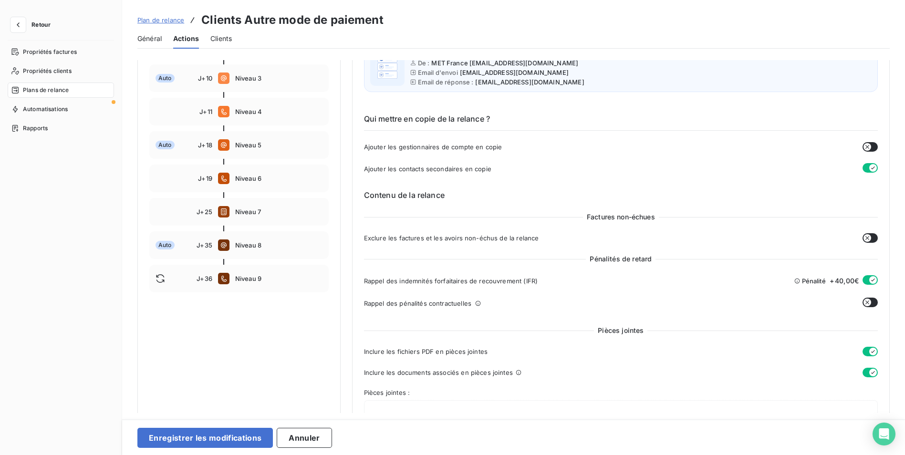
scroll to position [191, 0]
type input "6"
click at [862, 279] on button "button" at bounding box center [869, 280] width 15 height 10
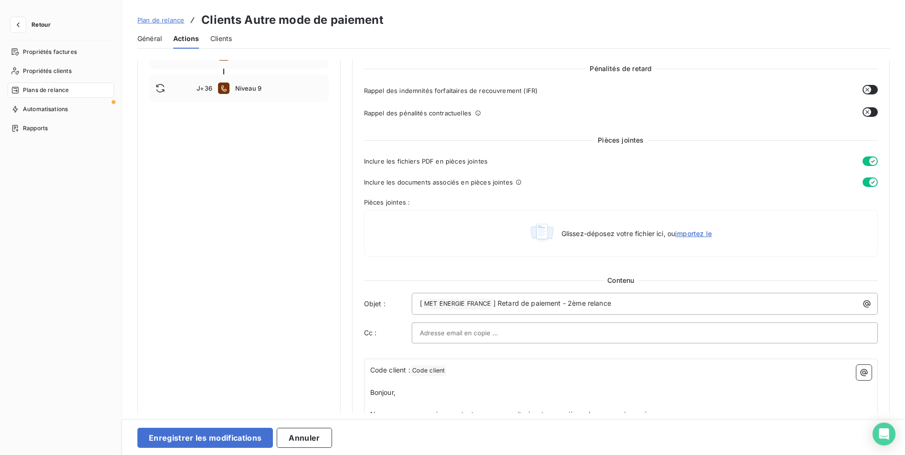
scroll to position [382, 0]
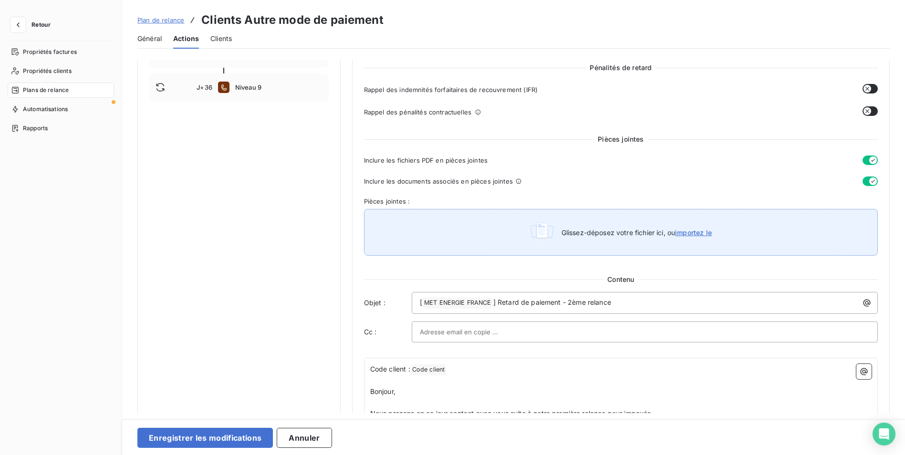
click at [634, 236] on span "Glissez-déposez votre fichier ici, ou importez le" at bounding box center [636, 232] width 150 height 8
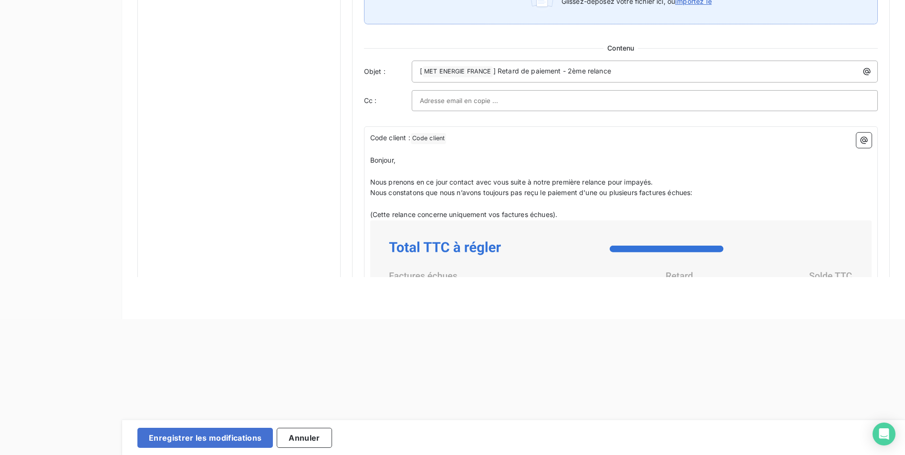
scroll to position [620, 0]
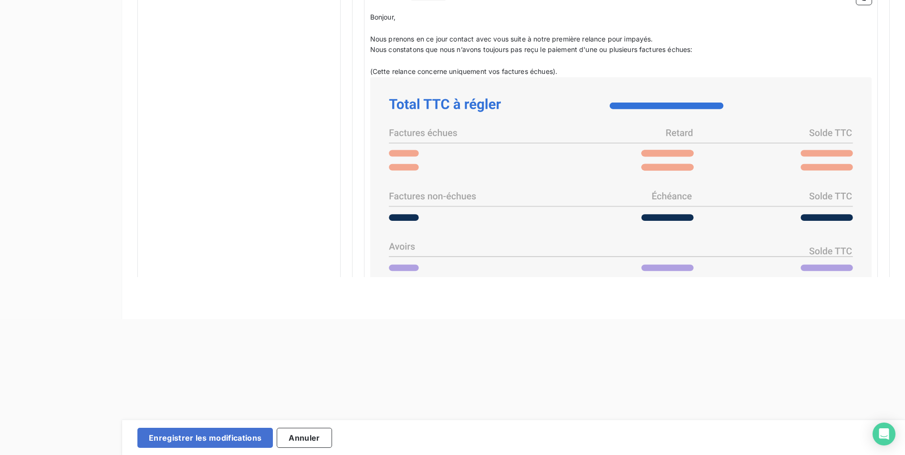
type input "C:\fakepath\MET Energie France_SG Compte client_RIB.pdf"
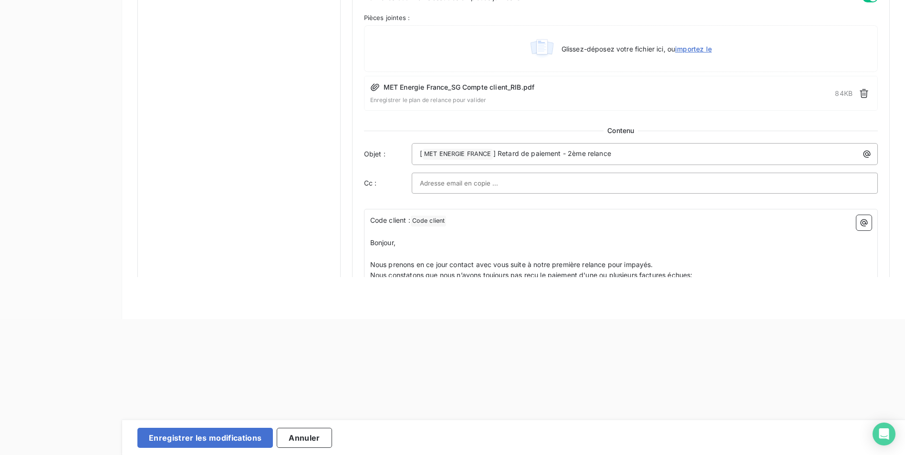
scroll to position [477, 0]
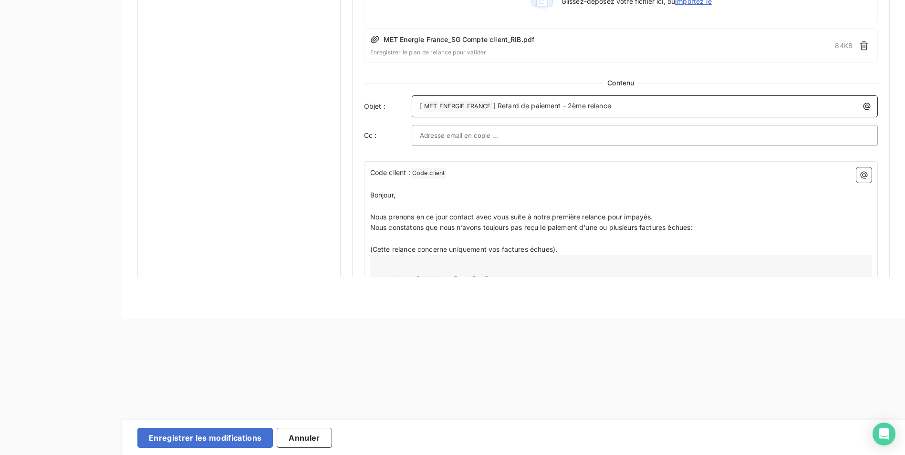
click at [569, 105] on span "] Retard de paiement - 2ème relance" at bounding box center [552, 106] width 118 height 8
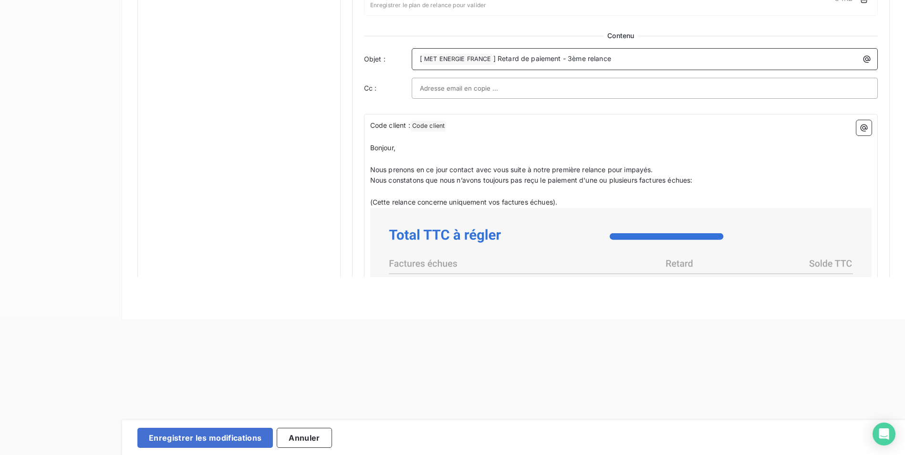
scroll to position [525, 0]
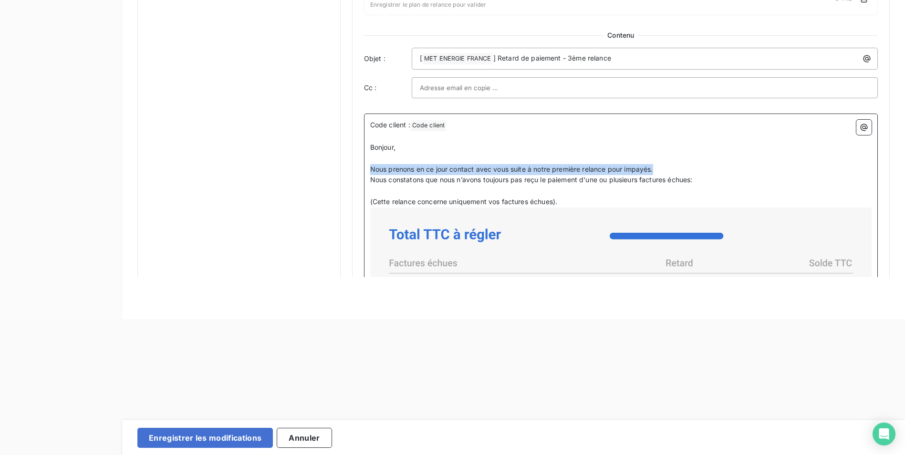
drag, startPoint x: 645, startPoint y: 169, endPoint x: 367, endPoint y: 166, distance: 277.6
click at [367, 166] on div "Code client : Code client ﻿ ﻿ ﻿ Bonjour, ﻿ Nous prenons en ce jour contact avec…" at bounding box center [621, 442] width 514 height 656
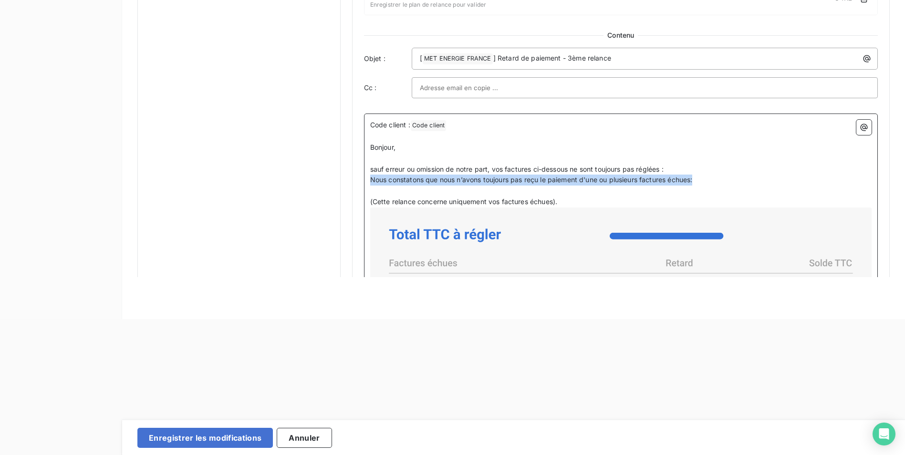
drag, startPoint x: 733, startPoint y: 181, endPoint x: 369, endPoint y: 178, distance: 363.9
click at [370, 178] on p "Nous constatons que nous n’avons toujours pas reçu le paiement d'une ou plusieu…" at bounding box center [620, 180] width 501 height 11
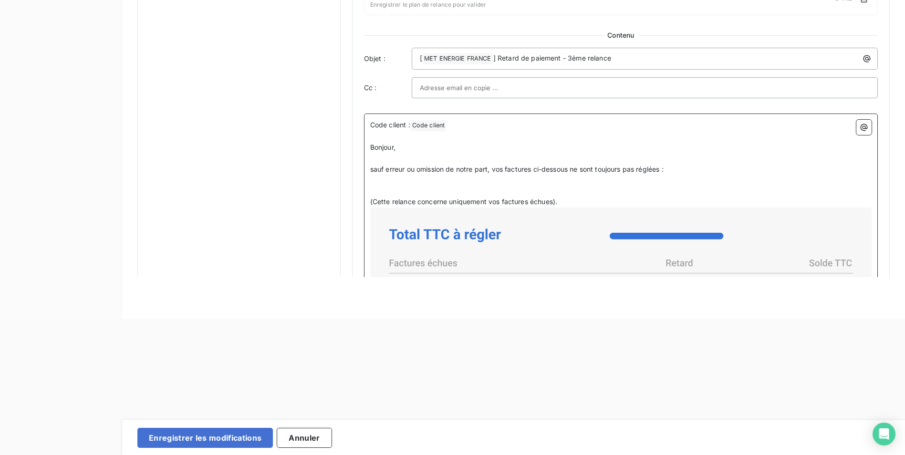
click at [371, 163] on p "﻿" at bounding box center [620, 158] width 501 height 11
click at [371, 166] on span "sauf erreur ou omission de notre part, vos factures ci-dessous ne sont toujours…" at bounding box center [516, 169] width 293 height 8
click at [382, 187] on p "﻿" at bounding box center [620, 191] width 501 height 11
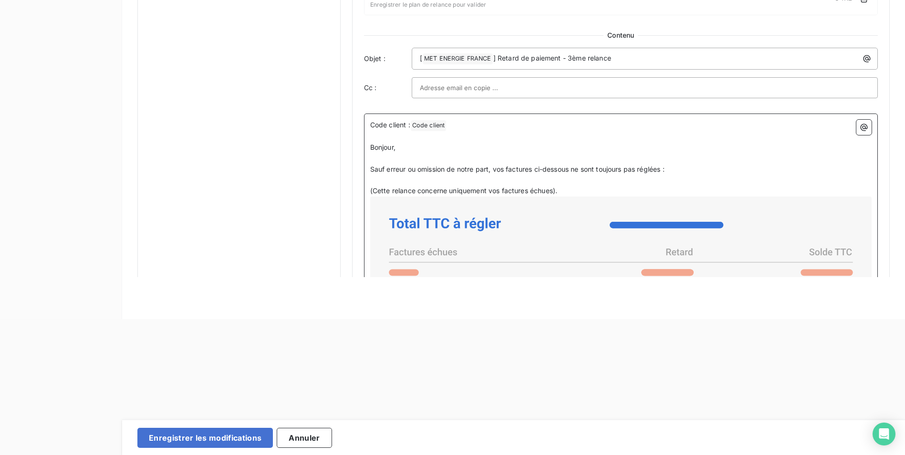
click at [697, 170] on p "Sauf erreur ou omission de notre part, vos factures ci-dessous ne sont toujours…" at bounding box center [620, 169] width 501 height 11
click at [499, 166] on span "Sauf erreur ou omission de notre part, vos factures ci-dessous ne sont toujours…" at bounding box center [517, 169] width 294 height 8
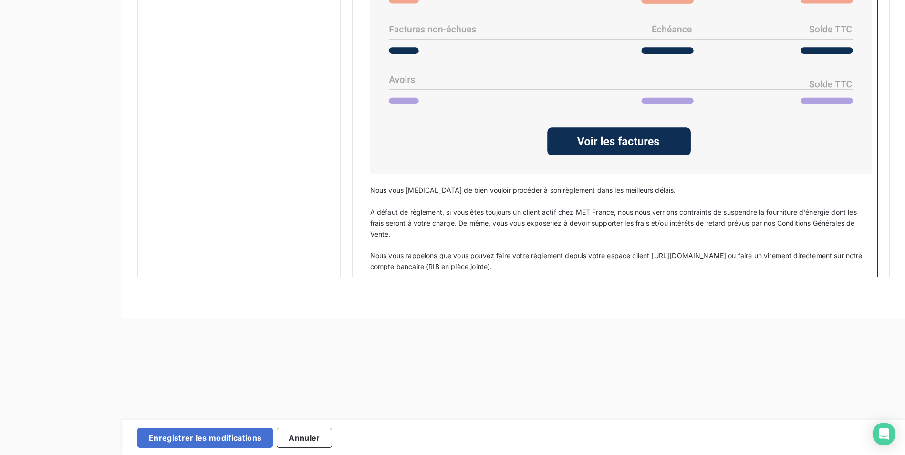
scroll to position [906, 0]
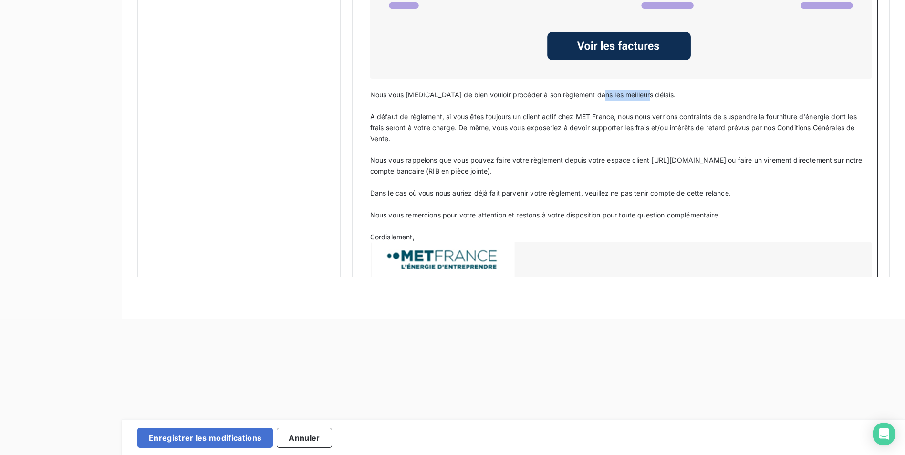
drag, startPoint x: 641, startPoint y: 92, endPoint x: 594, endPoint y: 94, distance: 46.8
click at [594, 94] on span "Nous vous [MEDICAL_DATA] de bien vouloir procéder à son règlement dans les meil…" at bounding box center [523, 95] width 306 height 8
click at [601, 92] on span "Nous vous [MEDICAL_DATA] de bien vouloir procéder à son règlement dans les plui…" at bounding box center [525, 95] width 311 height 8
drag, startPoint x: 369, startPoint y: 113, endPoint x: 444, endPoint y: 113, distance: 75.4
click at [444, 113] on span "A défaut de règlement, si vous êtes toujours un client actif chez MET France, n…" at bounding box center [614, 128] width 488 height 30
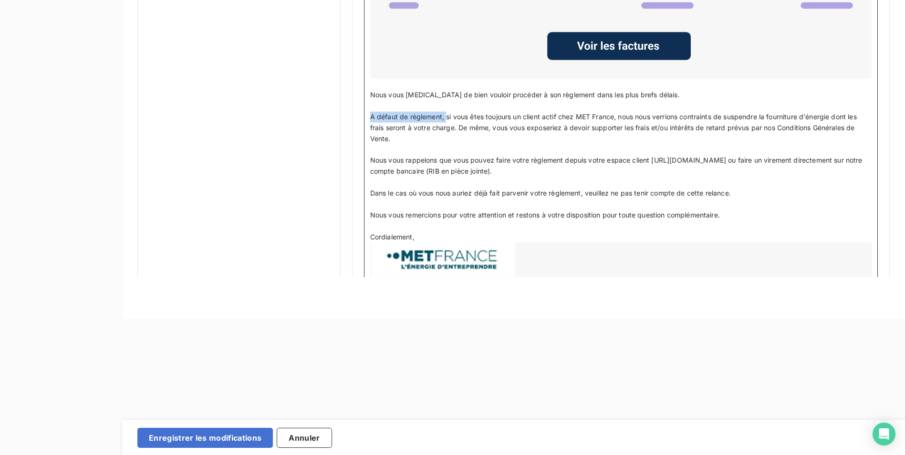
click at [445, 114] on span "A défaut de règlement, si vous êtes toujours un client actif chez MET France, n…" at bounding box center [614, 128] width 488 height 30
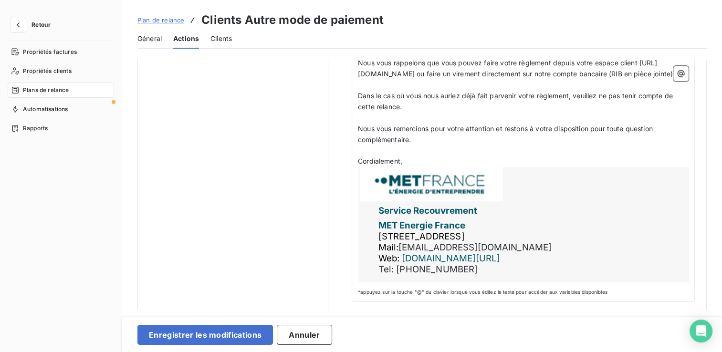
scroll to position [1080, 0]
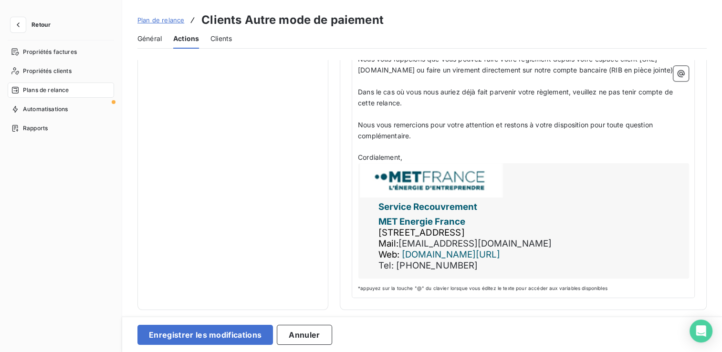
drag, startPoint x: 237, startPoint y: 335, endPoint x: 257, endPoint y: 311, distance: 30.8
click at [237, 335] on button "Enregistrer les modifications" at bounding box center [204, 335] width 135 height 20
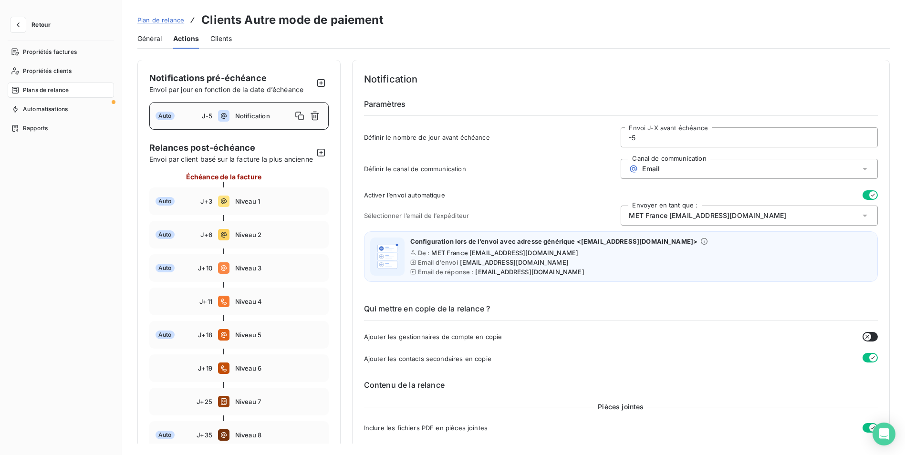
scroll to position [0, 0]
click at [265, 239] on span "Niveau 2" at bounding box center [278, 235] width 87 height 8
type input "6"
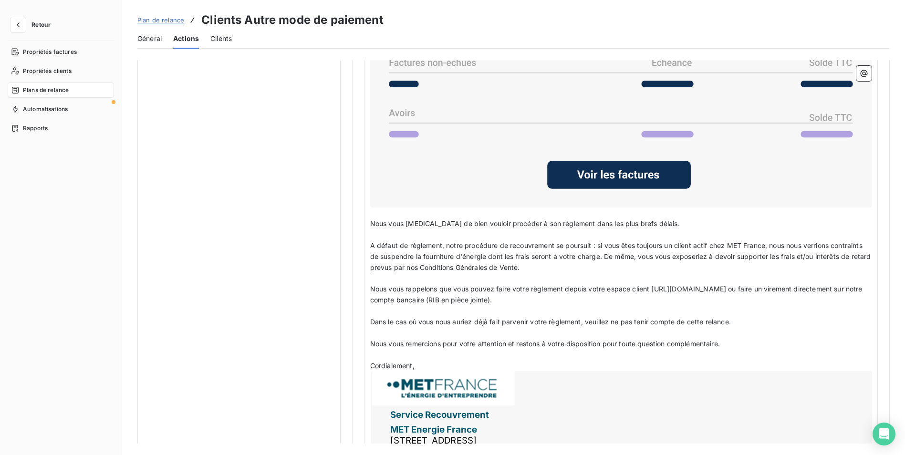
scroll to position [954, 0]
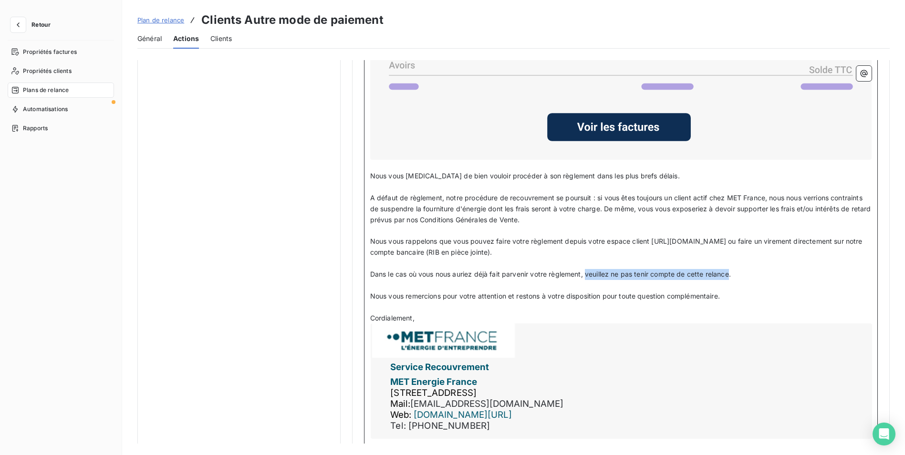
drag, startPoint x: 730, startPoint y: 274, endPoint x: 585, endPoint y: 269, distance: 145.0
click at [585, 270] on span "Dans le cas où vous nous auriez déjà fait parvenir votre règlement, veuillez ne…" at bounding box center [550, 274] width 361 height 8
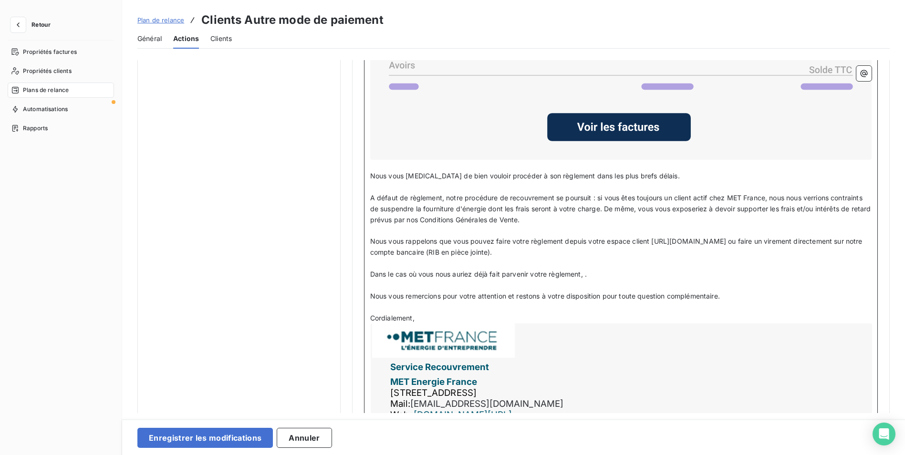
click at [370, 272] on span "Dans le cas où vous nous auriez déjà fait parvenir votre règlement, ." at bounding box center [478, 274] width 217 height 8
click at [372, 274] on span "veuillez ne pas tenir compte de cette relanceDans le cas où vous nous auriez dé…" at bounding box center [550, 274] width 361 height 8
click at [515, 275] on span "Veuillez ne pas tenir compte de cette relanceDans le cas où vous nous auriez dé…" at bounding box center [550, 274] width 361 height 8
click at [734, 271] on span "Veuillez ne pas tenir compte de cette relance, dans le cas où vous nous auriez …" at bounding box center [552, 274] width 364 height 8
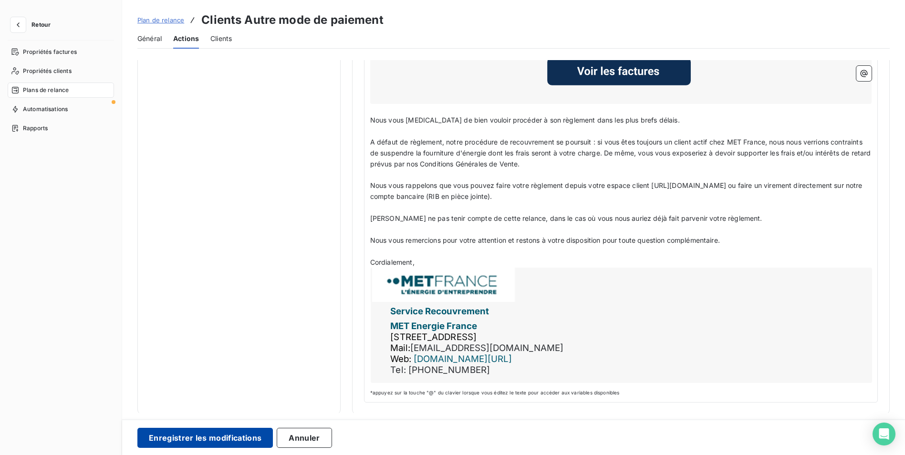
click at [230, 434] on button "Enregistrer les modifications" at bounding box center [204, 438] width 135 height 20
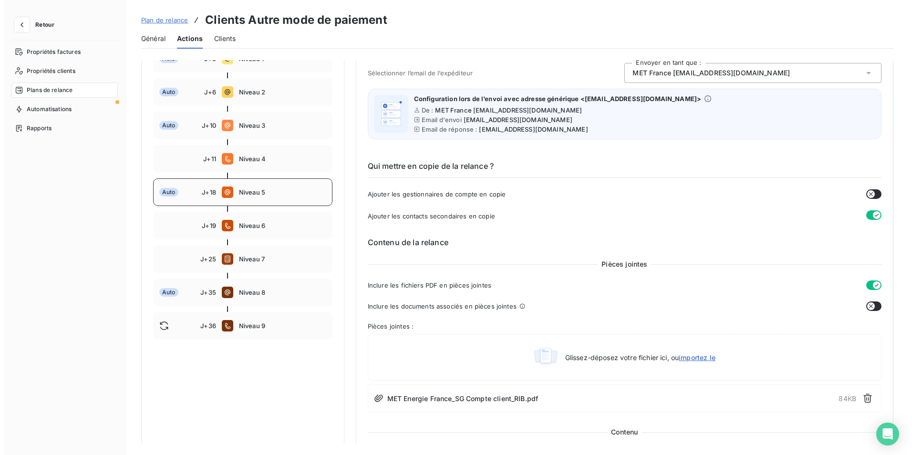
scroll to position [0, 0]
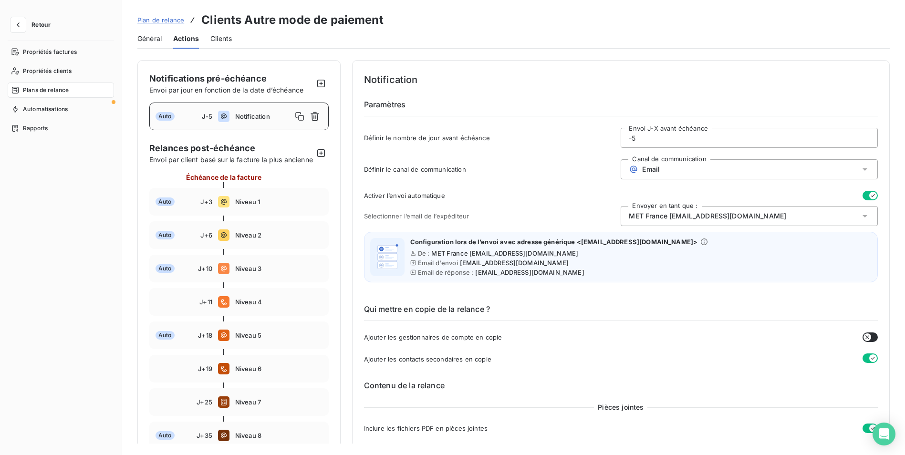
click at [27, 28] on button "Retour" at bounding box center [33, 24] width 51 height 15
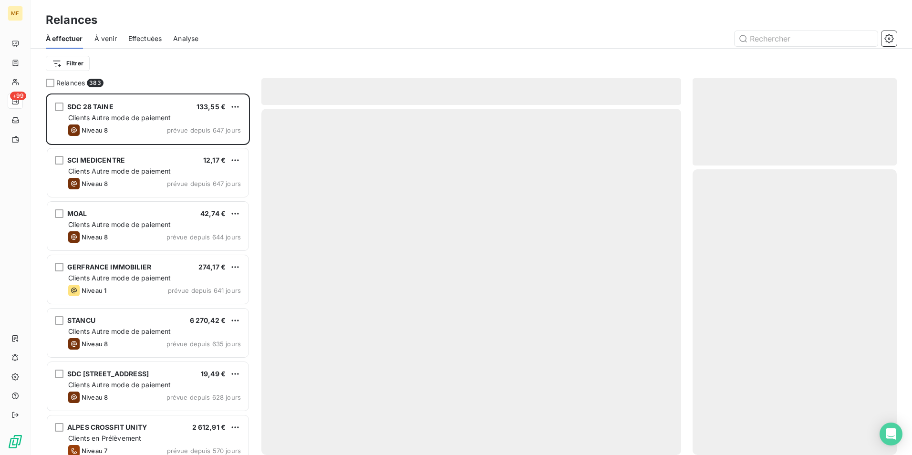
scroll to position [354, 197]
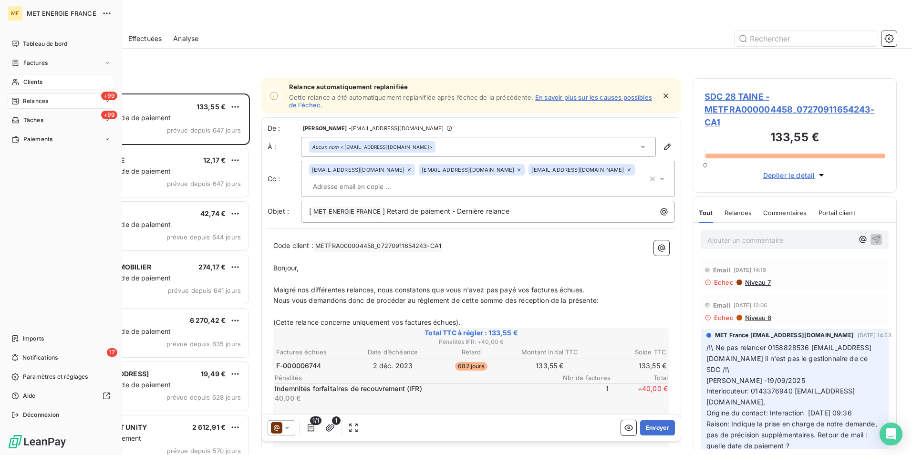
click at [54, 79] on div "Clients" at bounding box center [61, 81] width 106 height 15
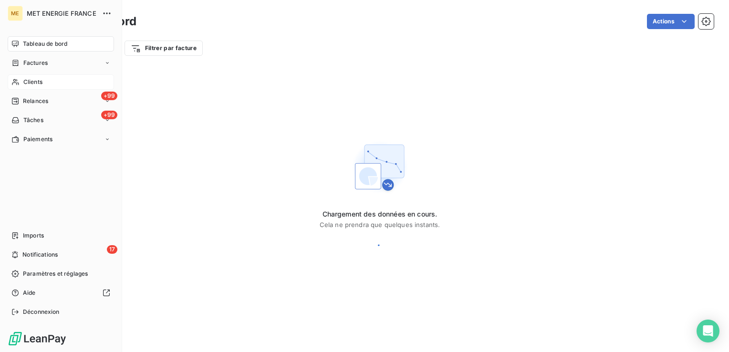
click at [36, 81] on span "Clients" at bounding box center [32, 82] width 19 height 9
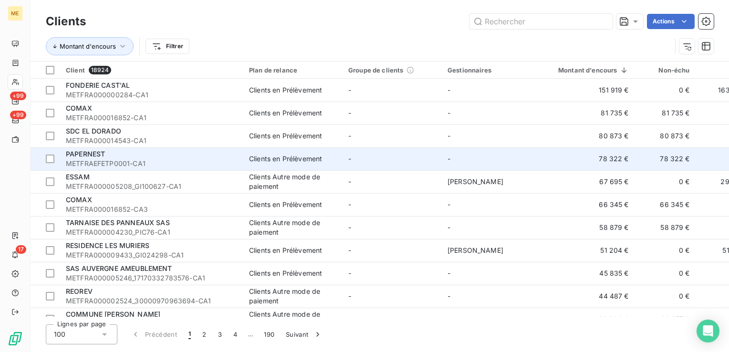
scroll to position [143, 0]
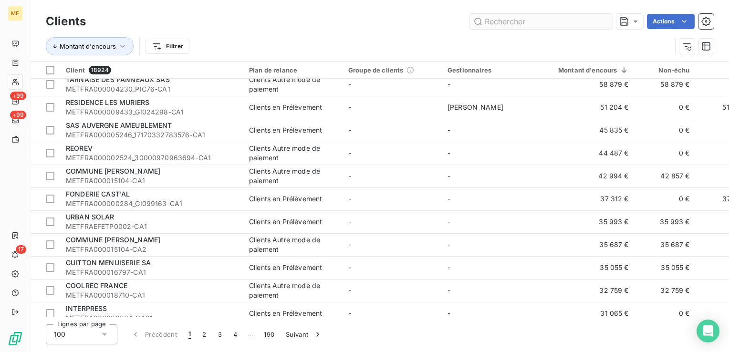
click at [504, 24] on input "text" at bounding box center [540, 21] width 143 height 15
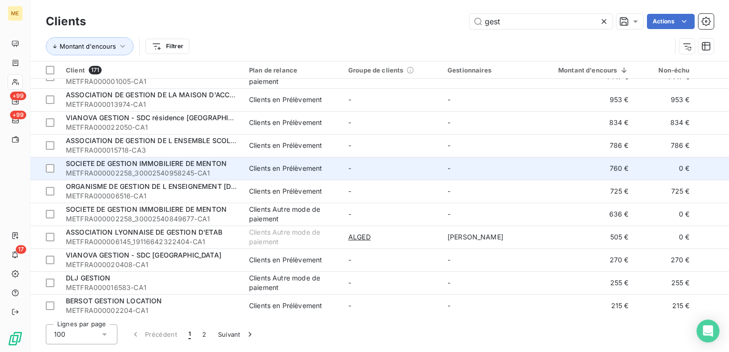
scroll to position [0, 0]
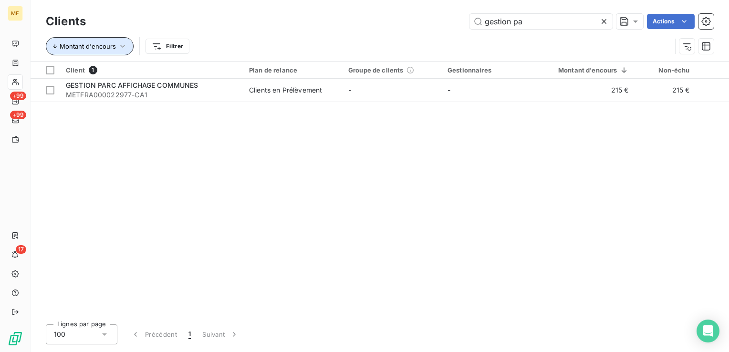
click at [124, 38] on button "Montant d'encours" at bounding box center [90, 46] width 88 height 18
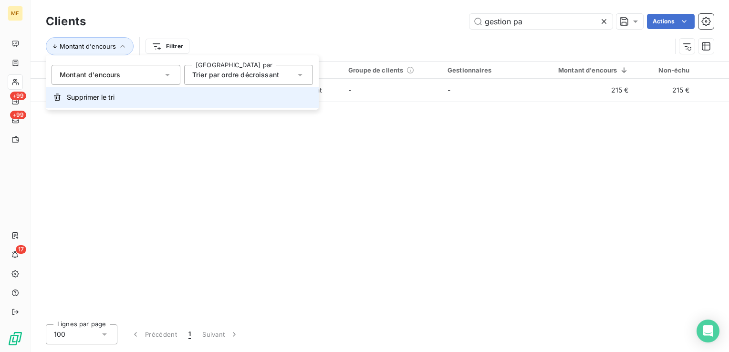
click at [114, 94] on span "Supprimer le tri" at bounding box center [91, 98] width 48 height 10
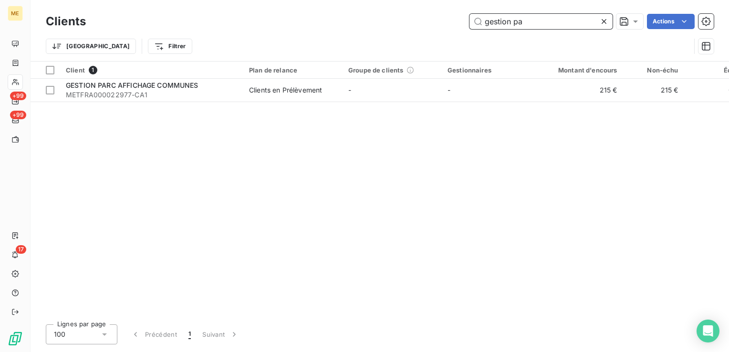
drag, startPoint x: 512, startPoint y: 22, endPoint x: 450, endPoint y: 25, distance: 62.0
click at [450, 25] on div "gestion pa Actions" at bounding box center [405, 21] width 616 height 15
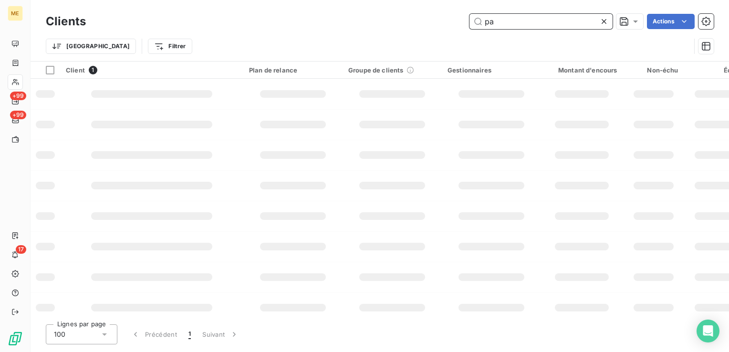
click at [513, 26] on input "pa" at bounding box center [540, 21] width 143 height 15
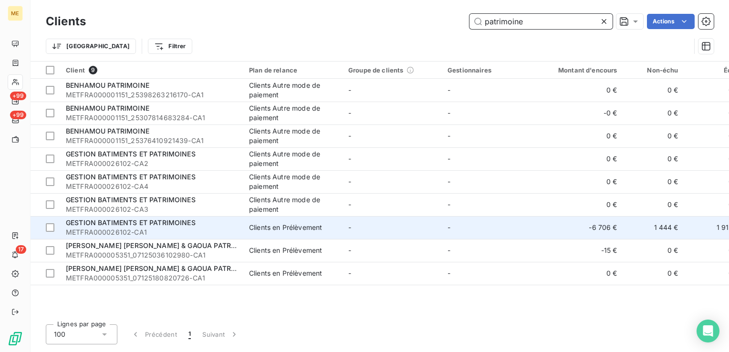
type input "patrimoine"
click at [203, 226] on div "GESTION BATIMENTS ET PATRIMOINES" at bounding box center [152, 223] width 172 height 10
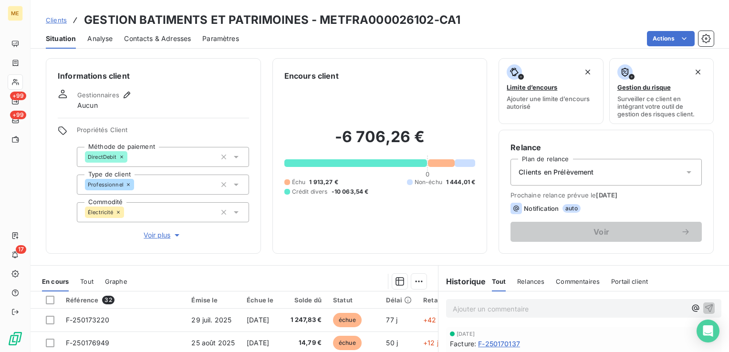
click at [383, 12] on h3 "GESTION BATIMENTS ET PATRIMOINES - METFRA000026102-CA1" at bounding box center [272, 19] width 376 height 17
drag, startPoint x: 383, startPoint y: 12, endPoint x: 550, endPoint y: 17, distance: 166.5
click at [550, 17] on div "Clients GESTION BATIMENTS ET PATRIMOINES - METFRA000026102-CA1" at bounding box center [380, 19] width 698 height 17
drag, startPoint x: 456, startPoint y: 17, endPoint x: 321, endPoint y: 19, distance: 135.0
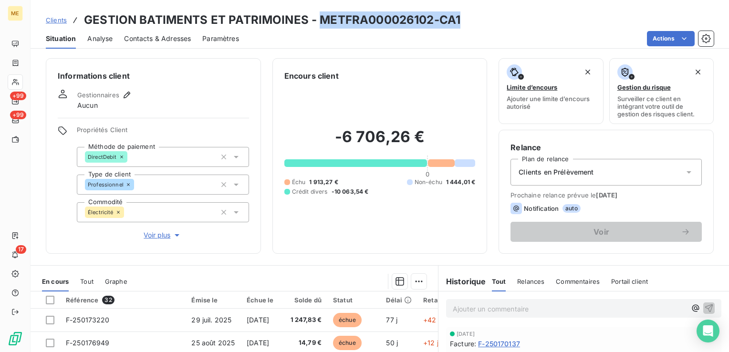
click at [321, 19] on div "Clients GESTION BATIMENTS ET PATRIMOINES - METFRA000026102-CA1" at bounding box center [380, 19] width 698 height 17
copy h3 "METFRA000026102-CA1"
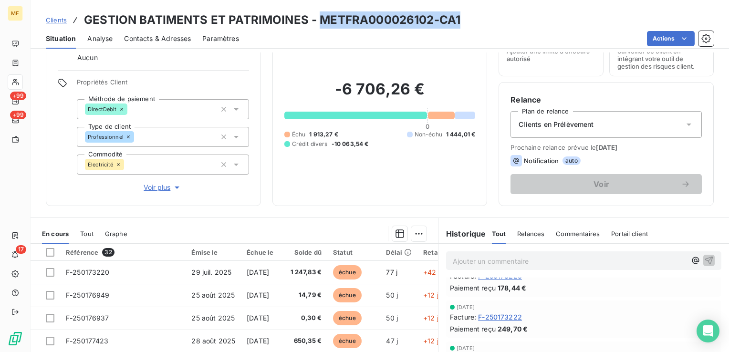
click at [19, 79] on div at bounding box center [15, 81] width 15 height 15
click at [19, 79] on icon at bounding box center [15, 82] width 8 height 8
